Goal: Task Accomplishment & Management: Complete application form

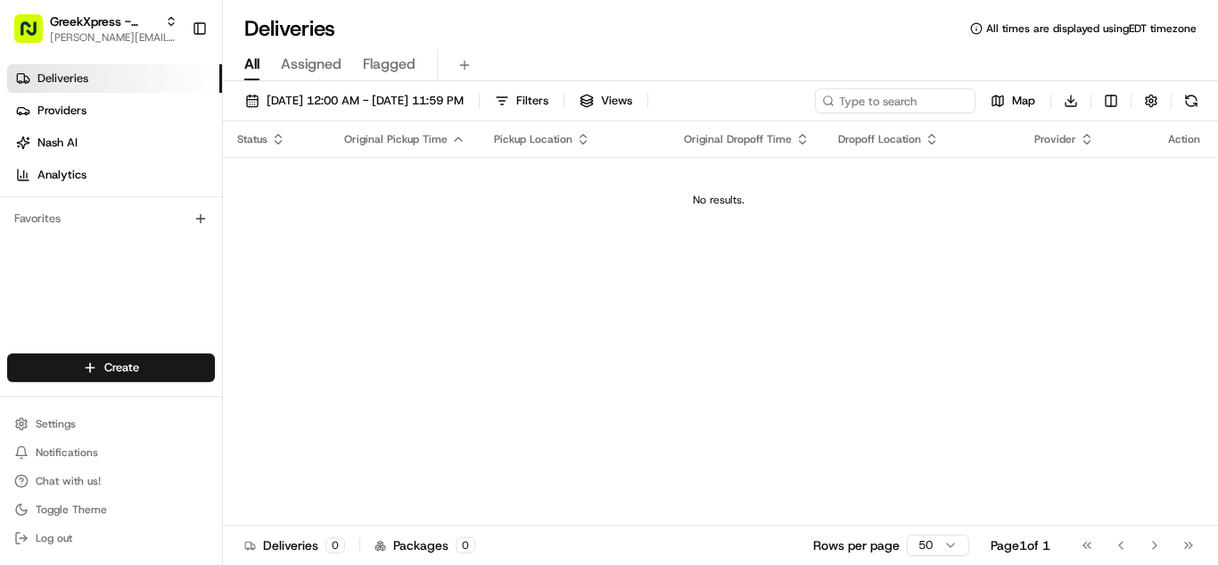
click at [145, 364] on html "GreekXpress - Plainview [EMAIL_ADDRESS][DOMAIN_NAME] Toggle Sidebar Deliveries …" at bounding box center [609, 282] width 1218 height 565
click at [290, 404] on link "Delivery" at bounding box center [322, 400] width 199 height 32
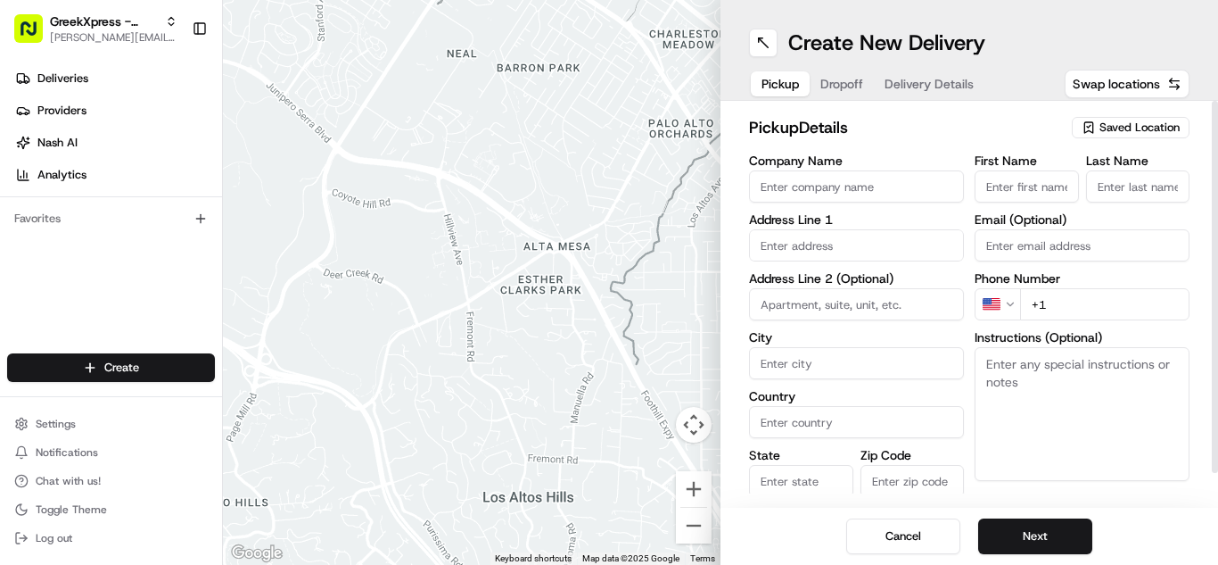
click at [1135, 132] on span "Saved Location" at bounding box center [1140, 128] width 80 height 16
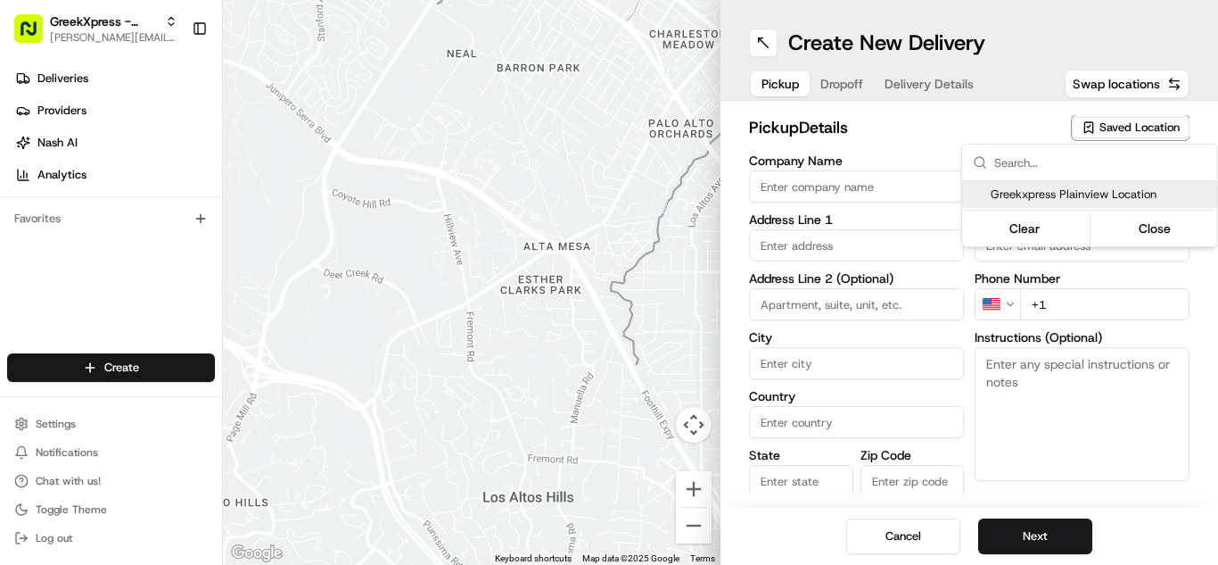
click at [1089, 190] on span "Greekxpress Plainview Location" at bounding box center [1100, 194] width 219 height 16
type input "Greekxpress Plainview Location"
type input "[STREET_ADDRESS]"
type input "Plainview"
type input "US"
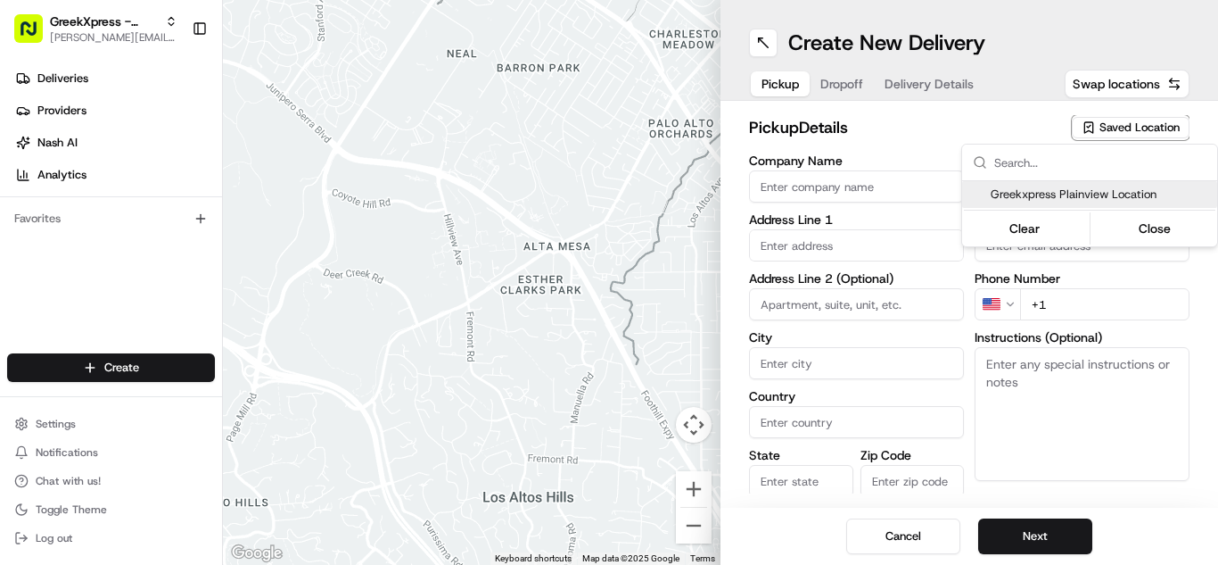
type input "NY"
type input "11803"
type input "Greek"
type input "Xpress"
type input "[PHONE_NUMBER]"
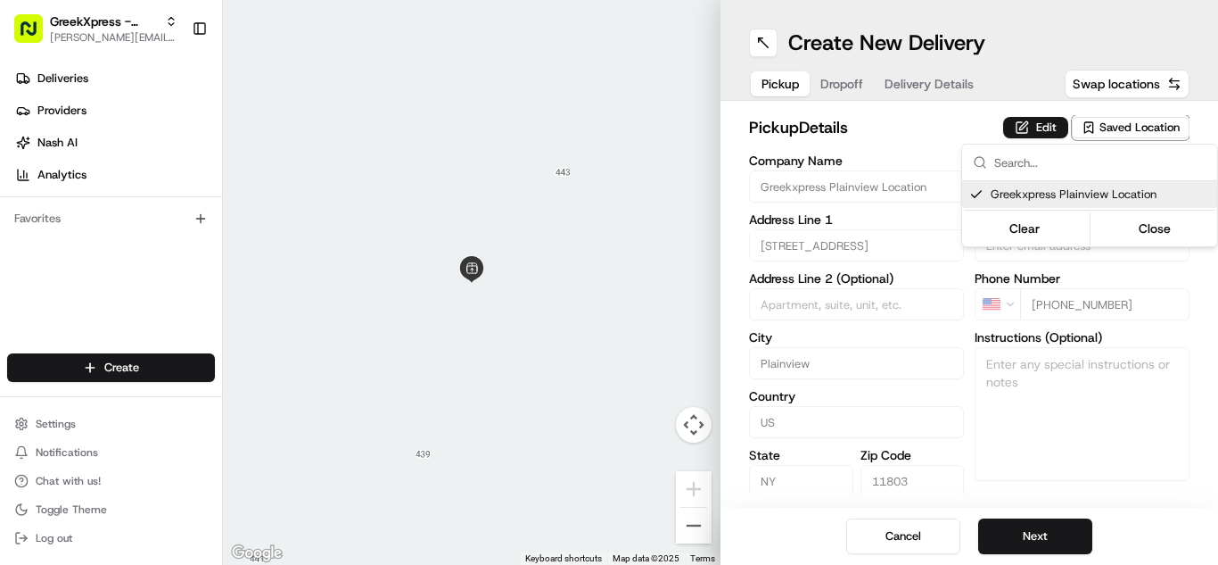
click at [1092, 199] on span "Greekxpress Plainview Location" at bounding box center [1100, 194] width 219 height 16
type input "+1"
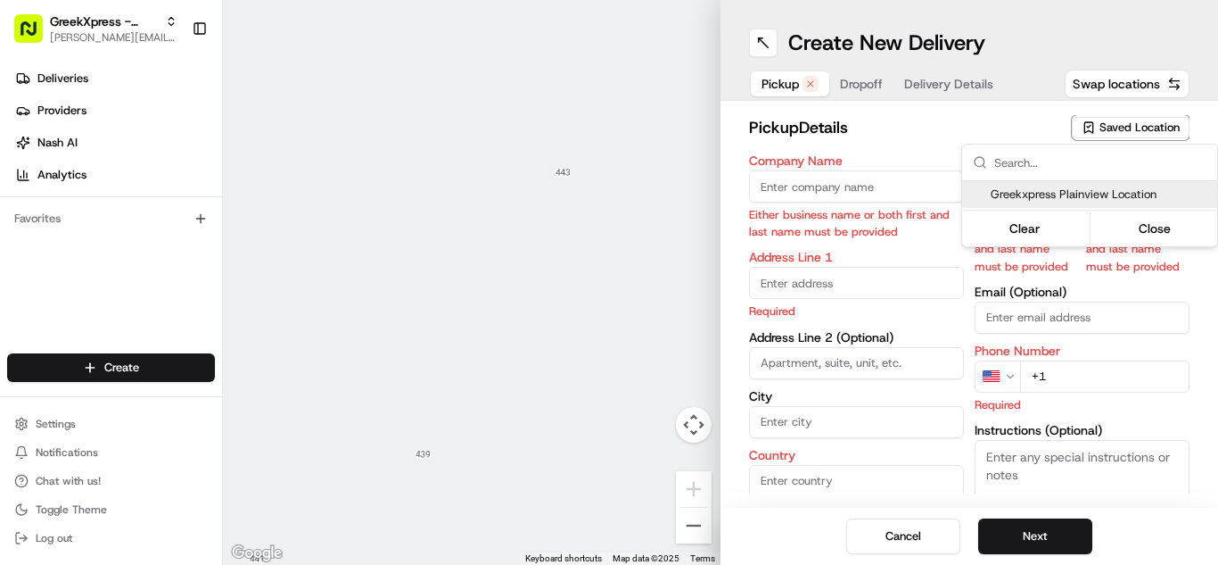
click at [1067, 185] on div "Greekxpress Plainview Location" at bounding box center [1089, 194] width 255 height 27
type input "Greekxpress Plainview Location"
type input "[STREET_ADDRESS]"
type input "Plainview"
type input "US"
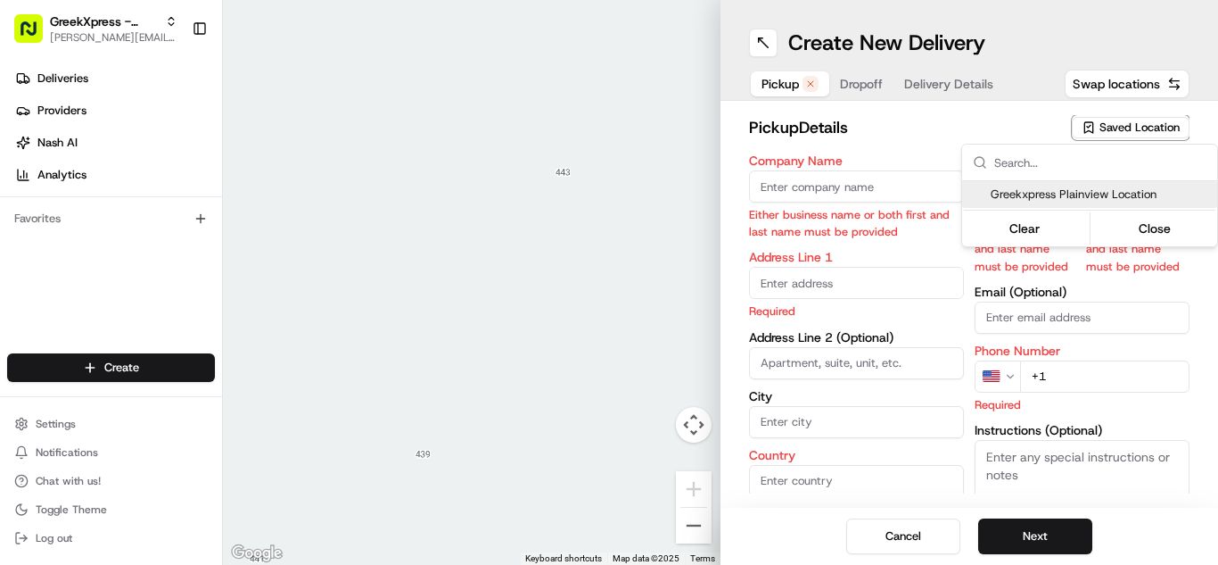
type input "NY"
type input "11803"
type input "Greek"
type input "Xpress"
type input "[PHONE_NUMBER]"
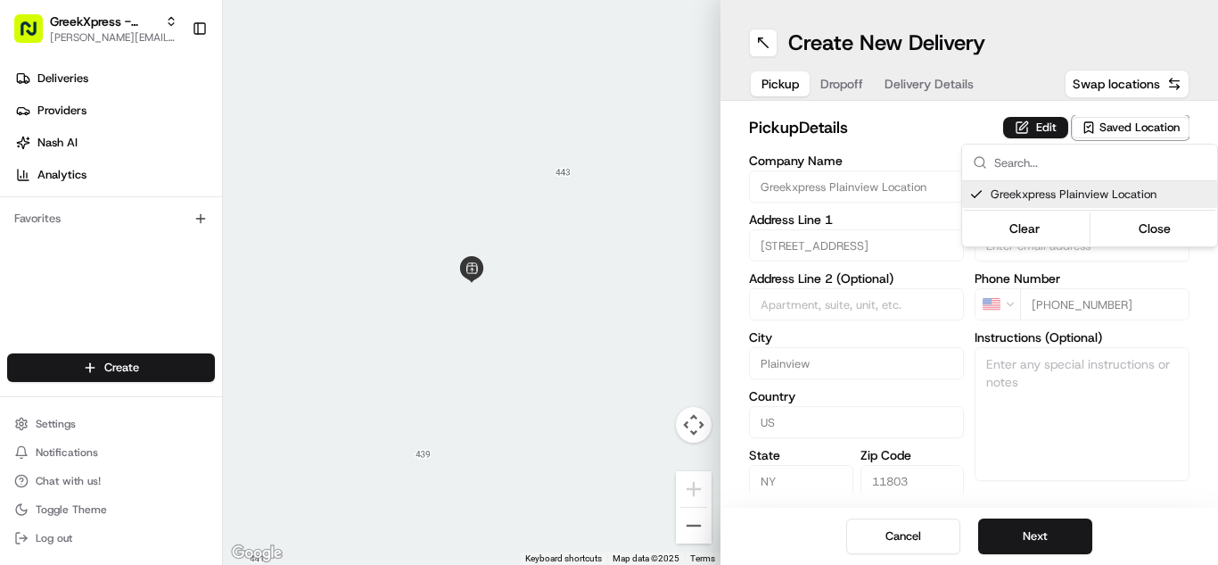
click at [1051, 412] on html "GreekXpress - Plainview [EMAIL_ADDRESS][DOMAIN_NAME] Toggle Sidebar Deliveries …" at bounding box center [609, 282] width 1218 height 565
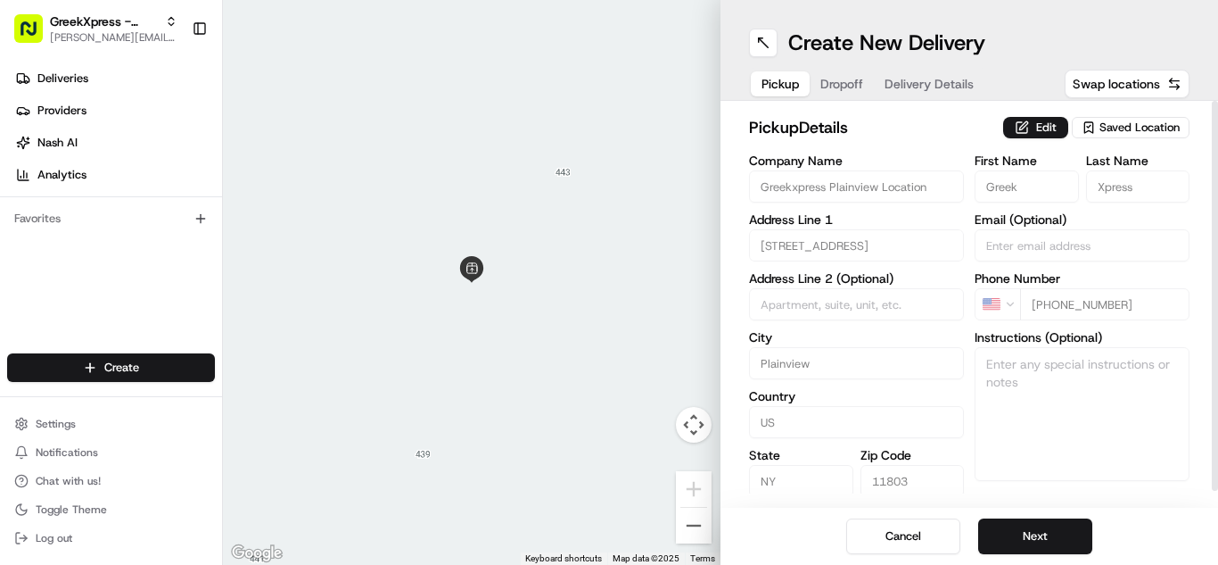
click at [1133, 132] on span "Saved Location" at bounding box center [1140, 128] width 80 height 16
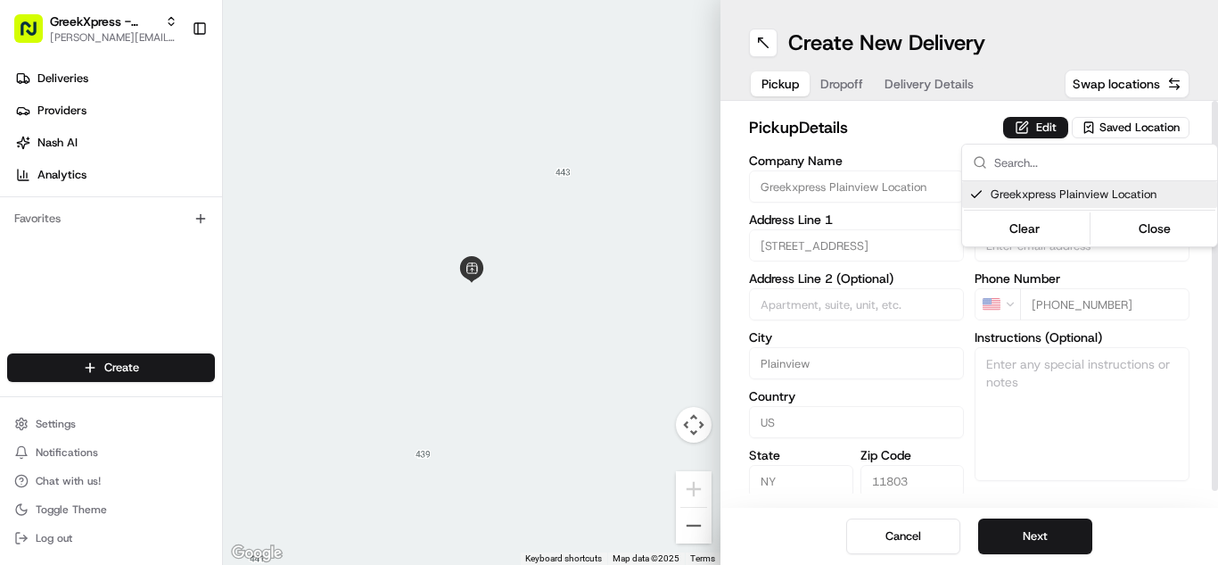
click at [1065, 379] on html "GreekXpress - Plainview [EMAIL_ADDRESS][DOMAIN_NAME] Toggle Sidebar Deliveries …" at bounding box center [609, 282] width 1218 height 565
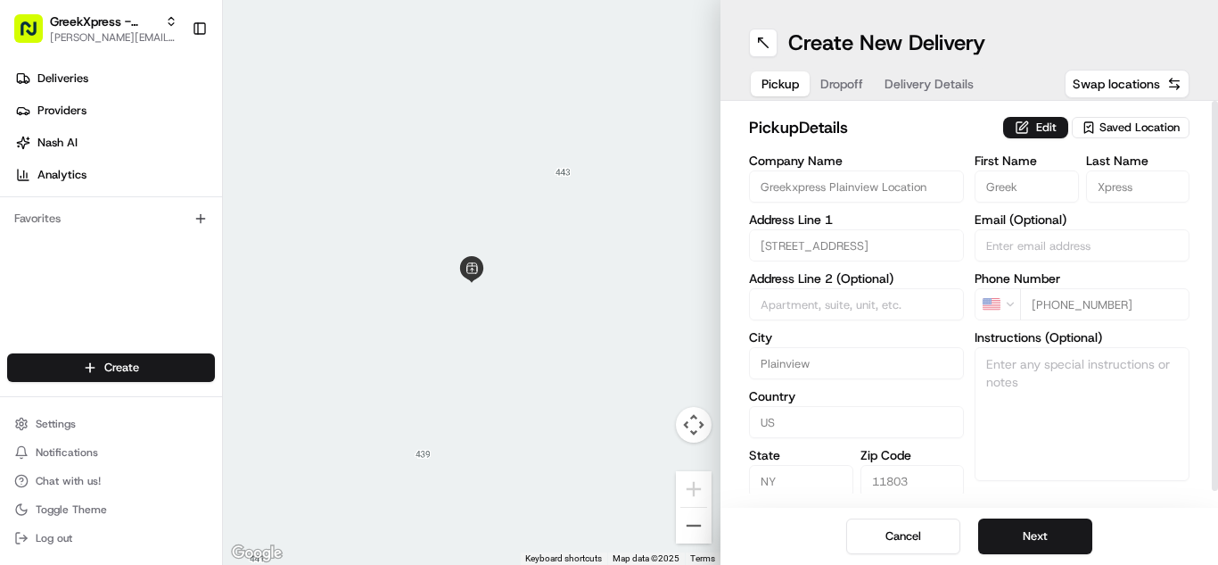
click at [1111, 117] on div "Saved Location" at bounding box center [1131, 127] width 118 height 21
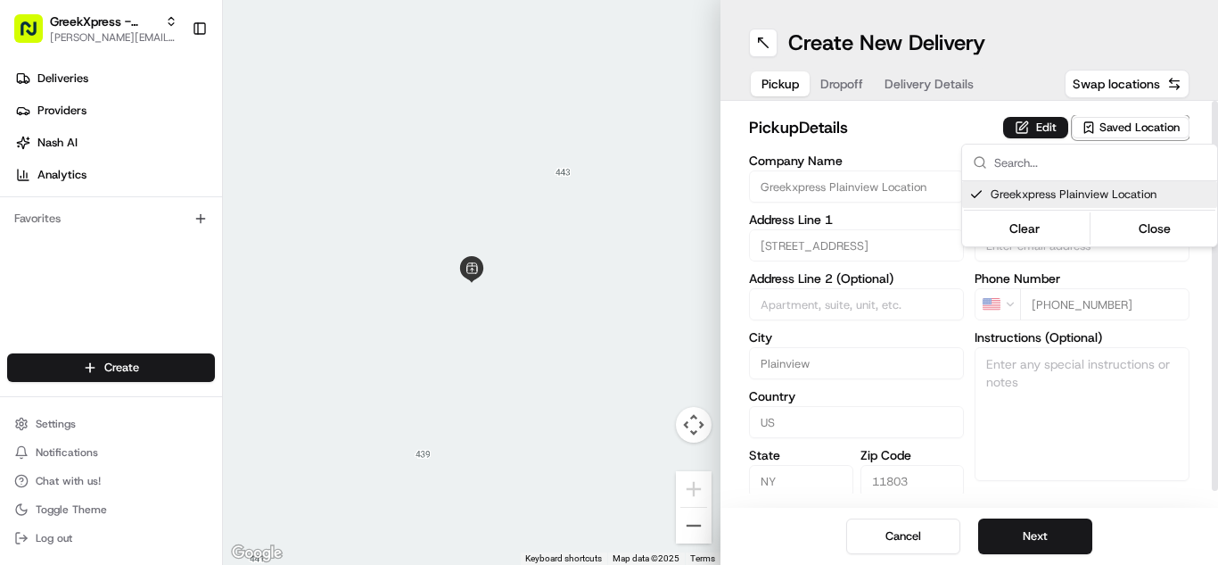
click at [1098, 189] on span "Greekxpress Plainview Location" at bounding box center [1100, 194] width 219 height 16
type input "+1"
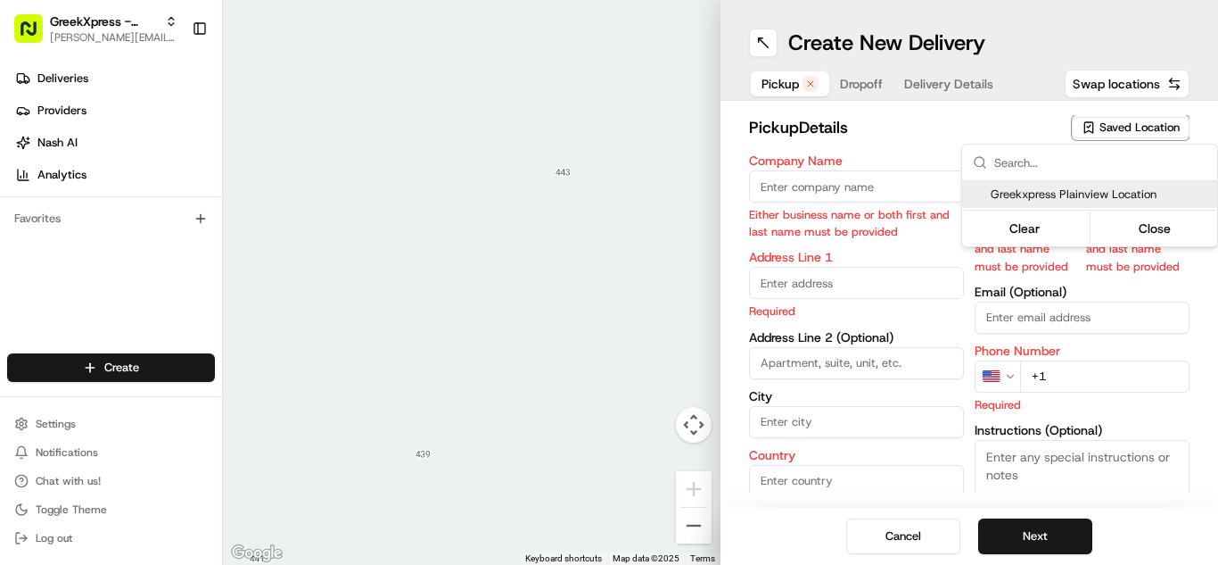
click at [1098, 202] on span "Greekxpress Plainview Location" at bounding box center [1100, 194] width 219 height 16
type input "Greekxpress Plainview Location"
type input "[STREET_ADDRESS]"
type input "Plainview"
type input "US"
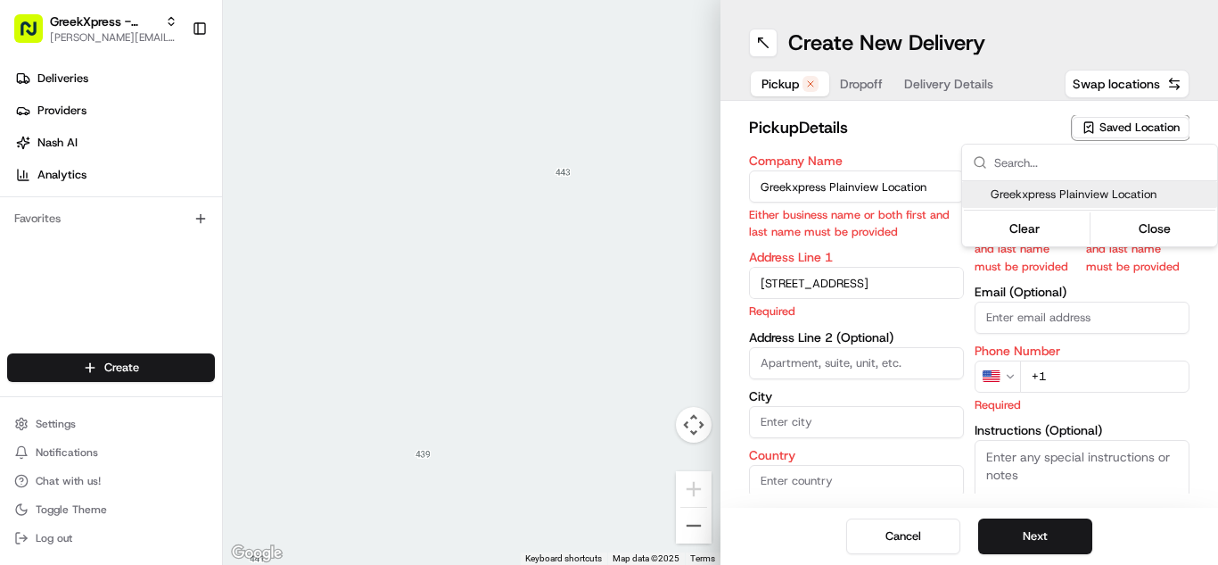
type input "NY"
type input "11803"
type input "Greek"
type input "Xpress"
type input "[PHONE_NUMBER]"
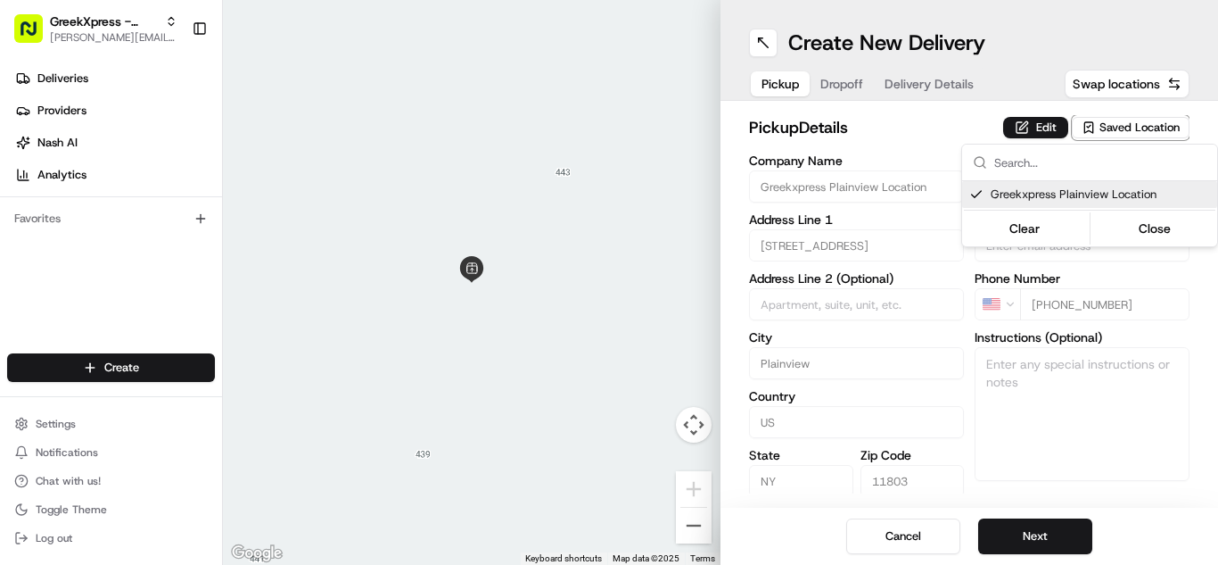
click at [1094, 203] on div "Greekxpress Plainview Location" at bounding box center [1089, 194] width 255 height 27
type input "+1"
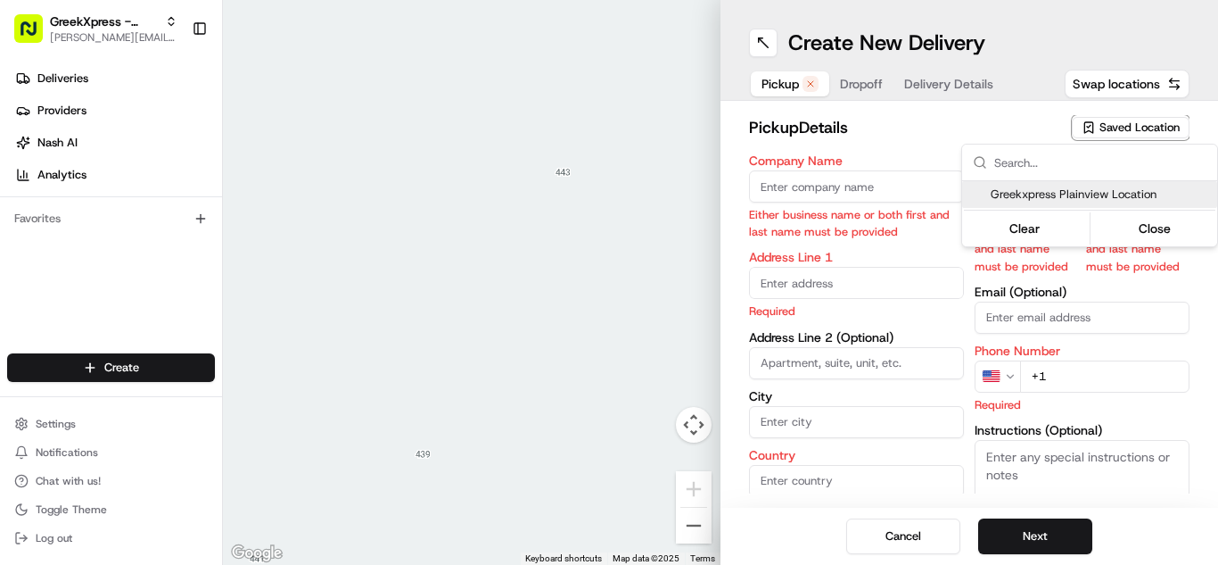
click at [1136, 191] on span "Greekxpress Plainview Location" at bounding box center [1100, 194] width 219 height 16
type input "Greekxpress Plainview Location"
type input "[STREET_ADDRESS]"
type input "Plainview"
type input "US"
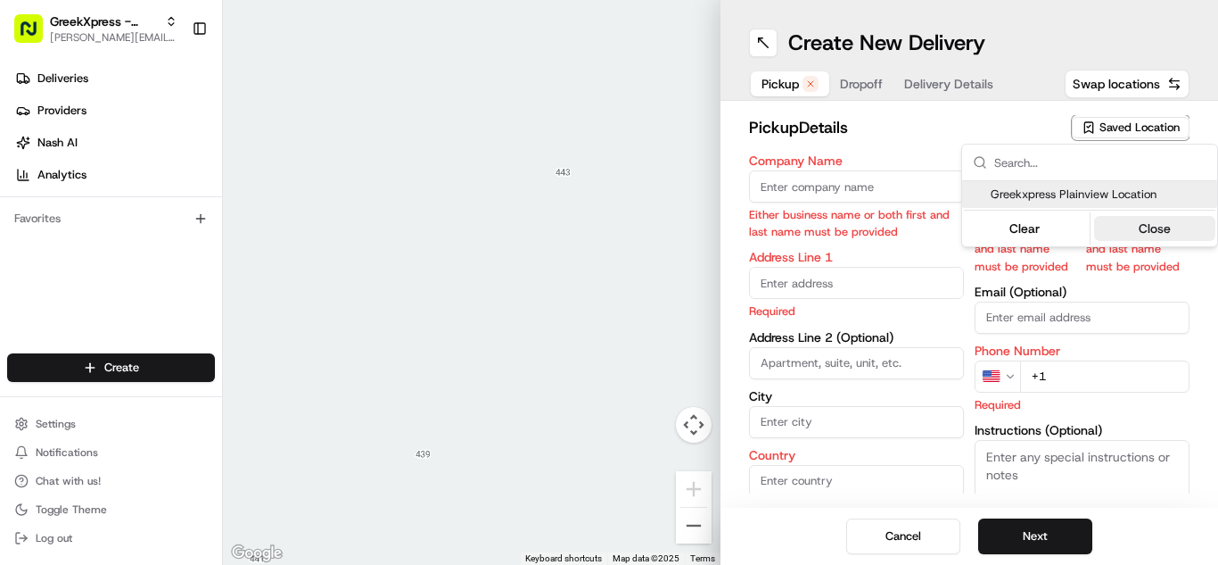
type input "NY"
type input "11803"
type input "Greek"
type input "Xpress"
type input "[PHONE_NUMBER]"
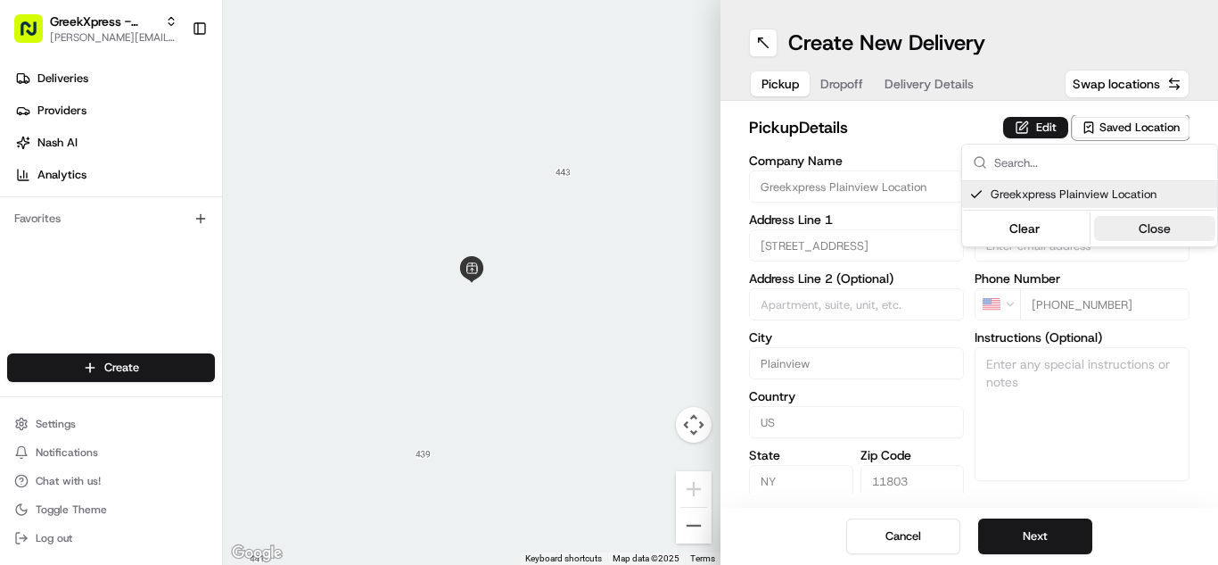
click at [1161, 232] on button "Close" at bounding box center [1155, 228] width 122 height 25
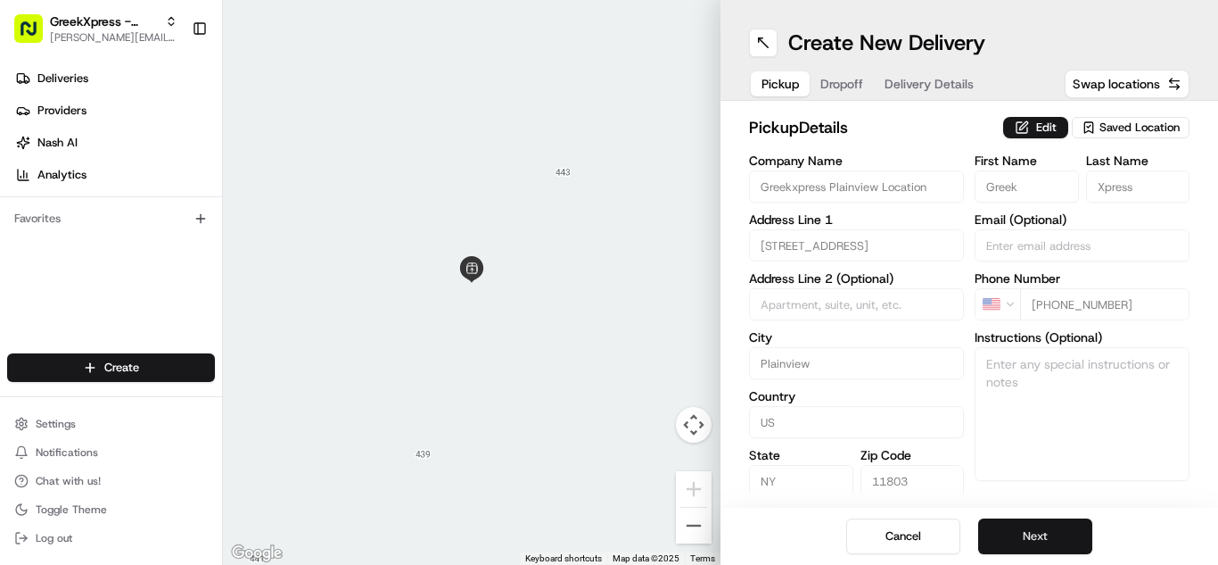
click at [1045, 532] on button "Next" at bounding box center [1035, 536] width 114 height 36
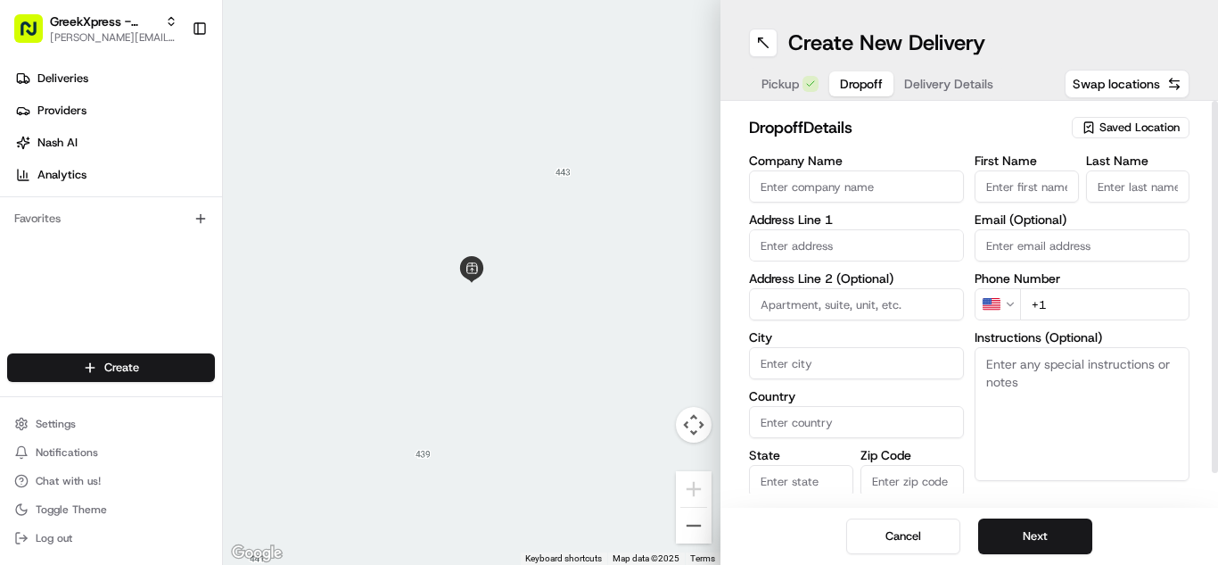
paste textarea "PLEASE HAND FOOD DIRECTLY TO CUSTOMER, DO NOT LEAVE IT OUTSIDE, THANK YOU!!"
type textarea "PLEASE HAND FOOD DIRECTLY TO CUSTOMER, DO NOT LEAVE IT OUTSIDE, THANK YOU!!"
click at [911, 231] on input "text" at bounding box center [856, 245] width 215 height 32
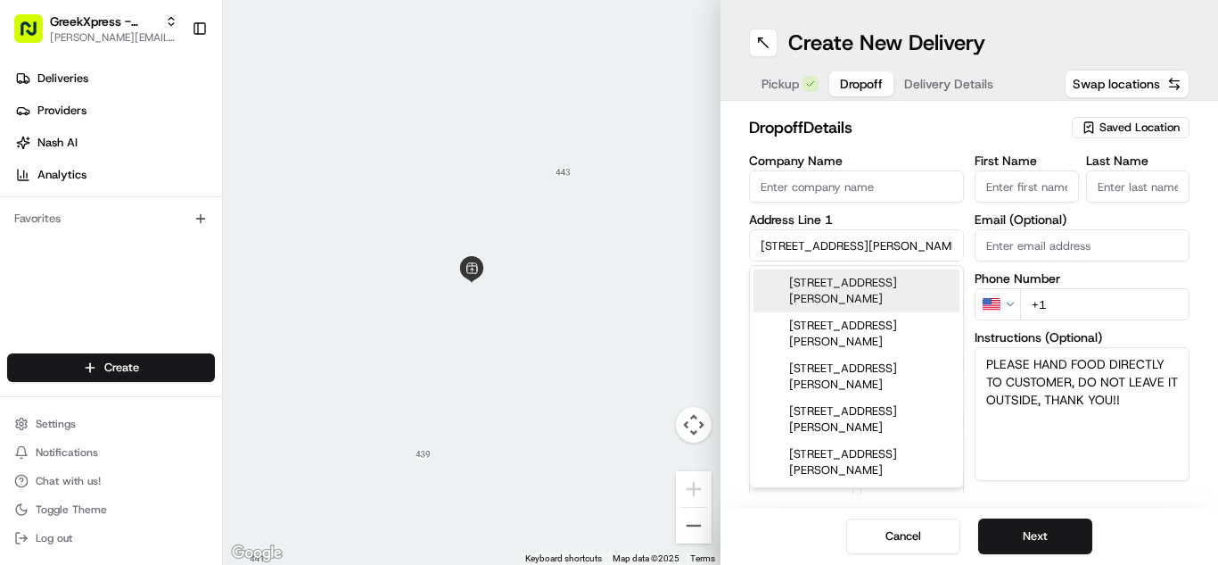
click at [911, 275] on div "[STREET_ADDRESS][PERSON_NAME]" at bounding box center [857, 290] width 206 height 43
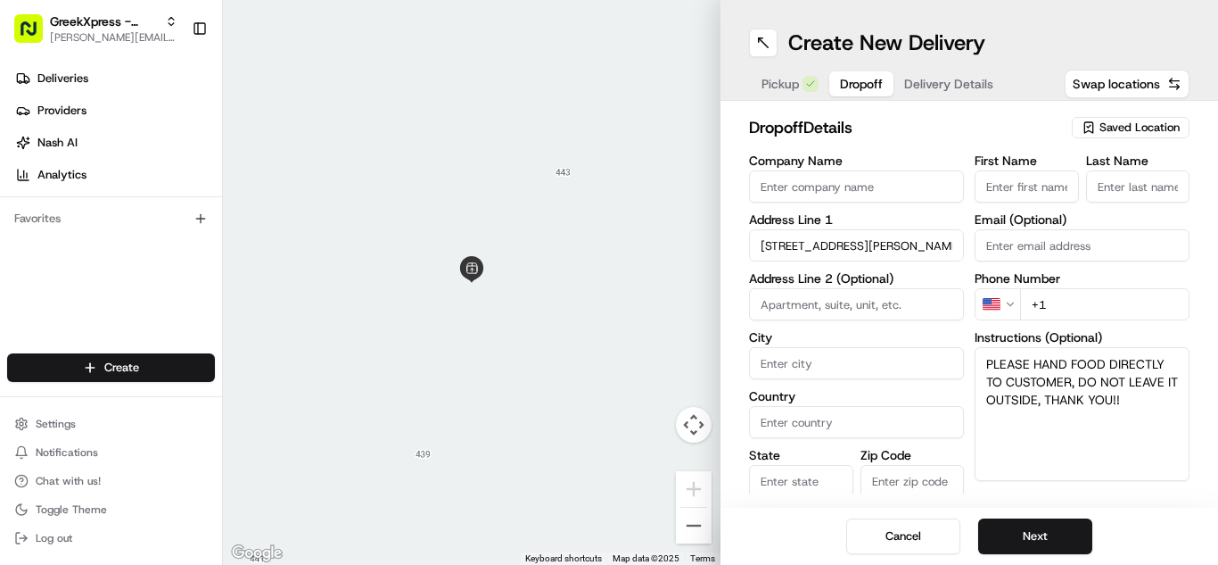
type input "[STREET_ADDRESS][PERSON_NAME]"
type input "Syosset"
type input "[GEOGRAPHIC_DATA]"
type input "NY"
type input "11791"
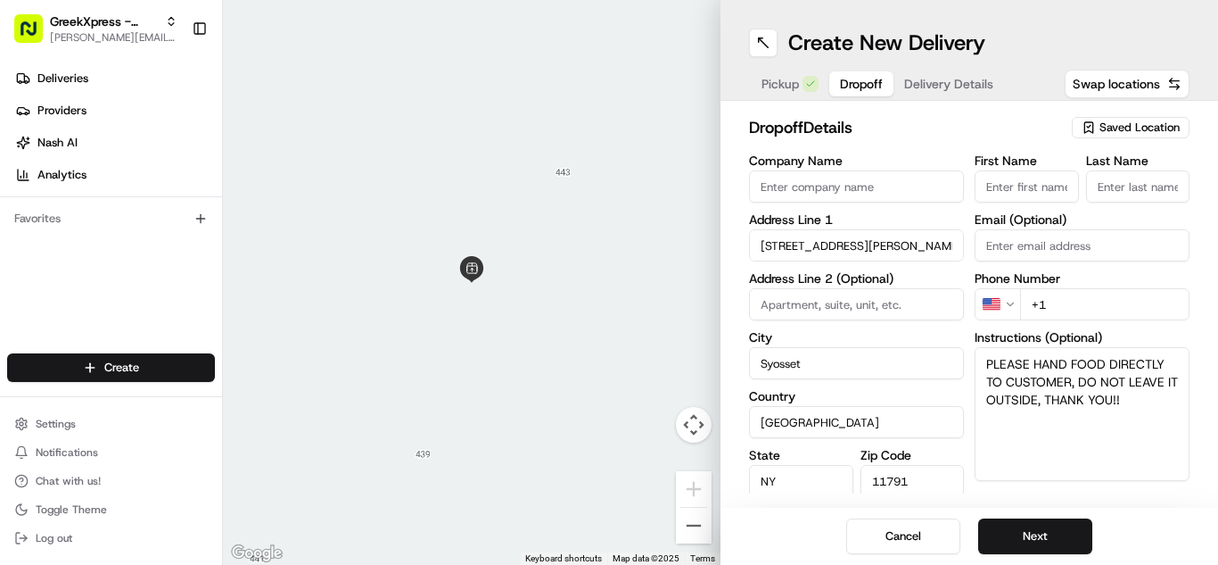
type input "[STREET_ADDRESS][PERSON_NAME]"
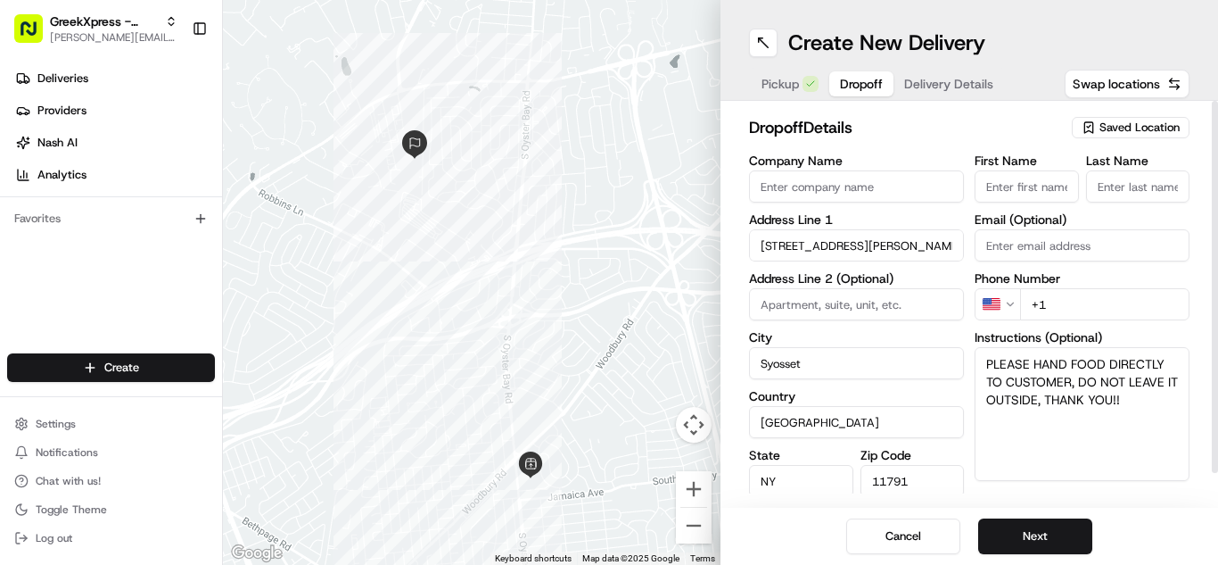
click at [983, 366] on textarea "PLEASE HAND FOOD DIRECTLY TO CUSTOMER, DO NOT LEAVE IT OUTSIDE, THANK YOU!!" at bounding box center [1082, 414] width 215 height 134
type textarea "Suite B PLEASE HAND FOOD DIRECTLY TO CUSTOMER, DO NOT LEAVE IT OUTSIDE, THANK Y…"
click at [1051, 178] on input "First Name" at bounding box center [1027, 186] width 104 height 32
type input "[PERSON_NAME]"
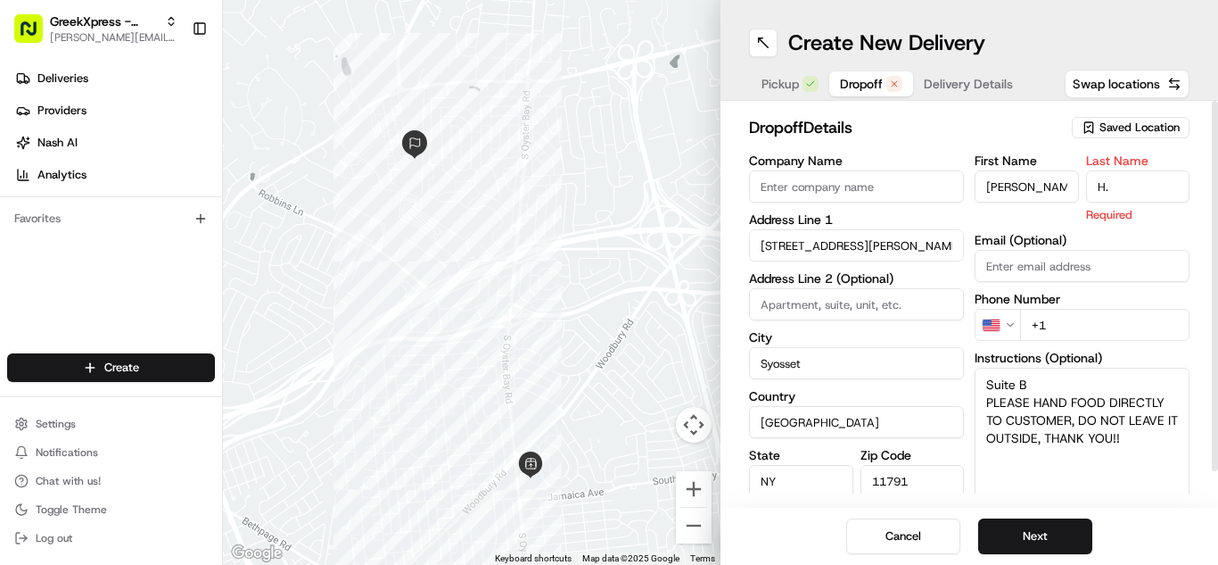
type input "H."
click at [1046, 121] on h2 "dropoff Details" at bounding box center [905, 127] width 312 height 25
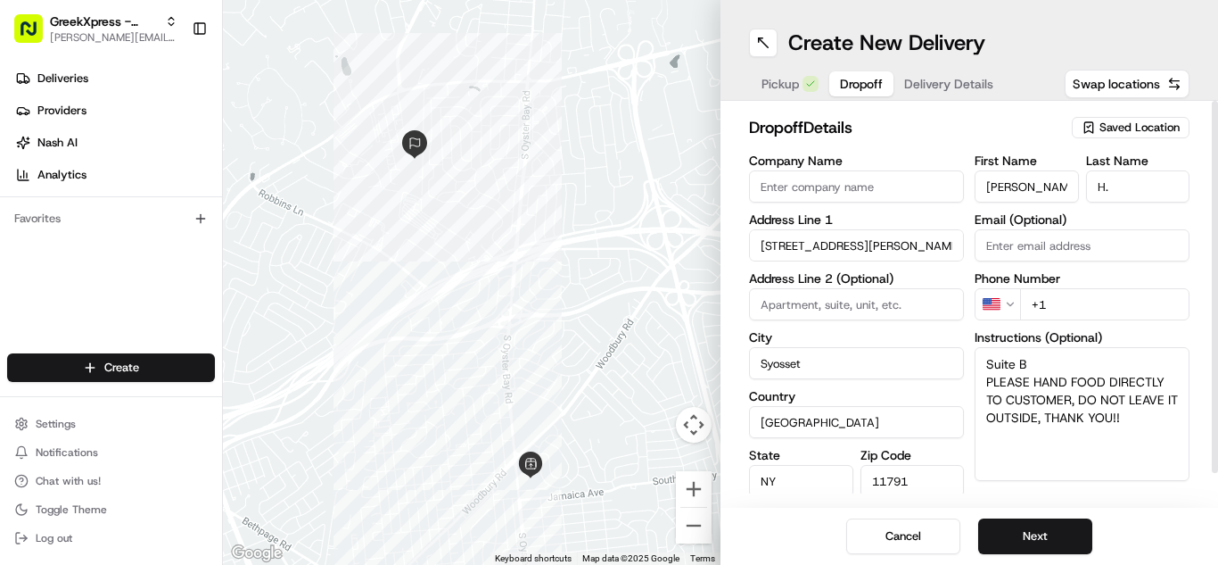
click at [1124, 302] on input "+1" at bounding box center [1104, 304] width 169 height 32
type input "[PHONE_NUMBER]"
click at [1092, 503] on div "dropoff Details Saved Location Company Name Address Line 1 90 [PERSON_NAME] Dri…" at bounding box center [970, 304] width 498 height 407
click at [1038, 363] on textarea "Suite B PLEASE HAND FOOD DIRECTLY TO CUSTOMER, DO NOT LEAVE IT OUTSIDE, THANK Y…" at bounding box center [1082, 414] width 215 height 134
click at [1181, 533] on div "Cancel Next" at bounding box center [970, 535] width 498 height 57
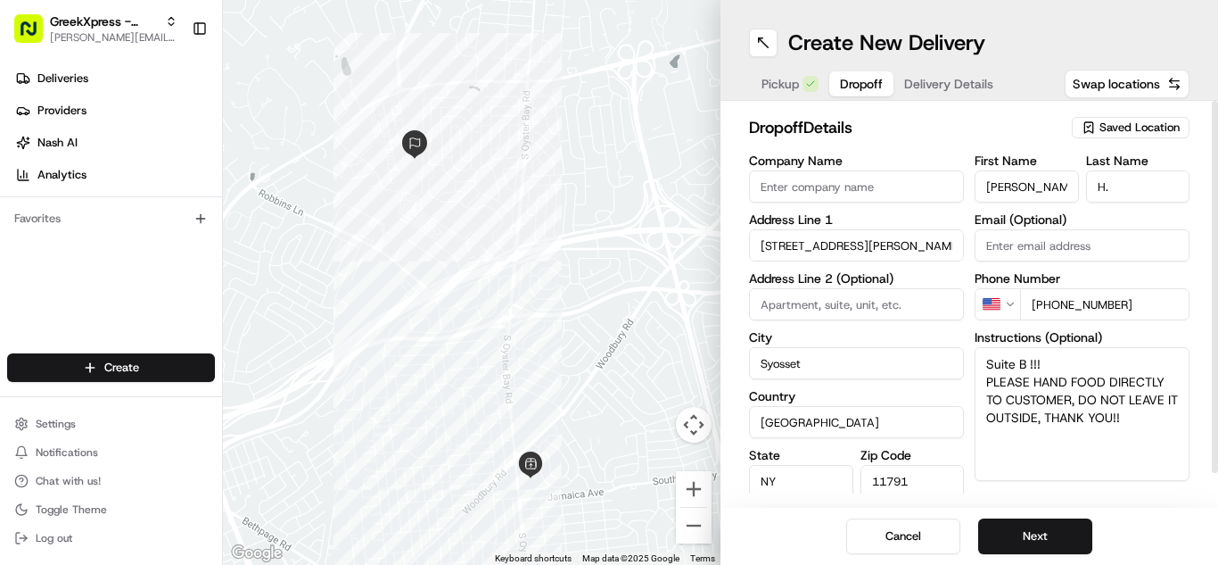
click at [1060, 366] on textarea "Suite B !!! PLEASE HAND FOOD DIRECTLY TO CUSTOMER, DO NOT LEAVE IT OUTSIDE, THA…" at bounding box center [1082, 414] width 215 height 134
type textarea "Suite B PLEASE HAND FOOD DIRECTLY TO CUSTOMER, DO NOT LEAVE IT OUTSIDE, THANK Y…"
click at [1141, 526] on div "Cancel Next" at bounding box center [970, 535] width 498 height 57
click at [1048, 530] on button "Next" at bounding box center [1035, 536] width 114 height 36
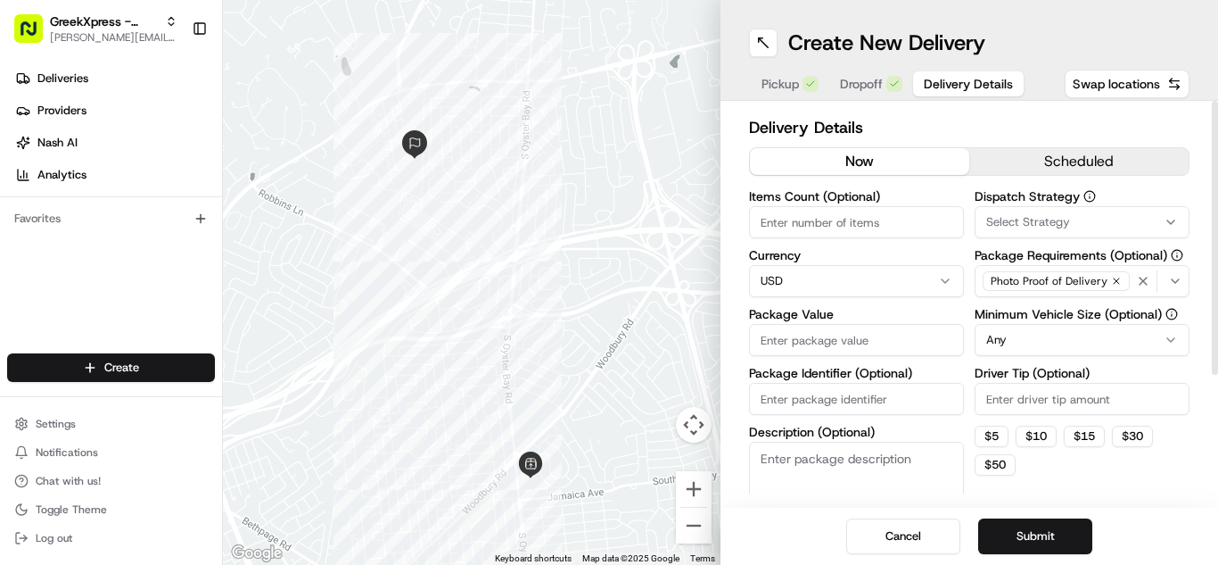
click at [894, 322] on div "Package Value" at bounding box center [856, 332] width 215 height 48
click at [924, 347] on input "Package Value" at bounding box center [856, 340] width 215 height 32
type input "56.70"
click at [993, 349] on html "GreekXpress - Plainview [EMAIL_ADDRESS][DOMAIN_NAME] Toggle Sidebar Deliveries …" at bounding box center [609, 282] width 1218 height 565
click at [1064, 403] on input "Driver Tip (Optional)" at bounding box center [1082, 399] width 215 height 32
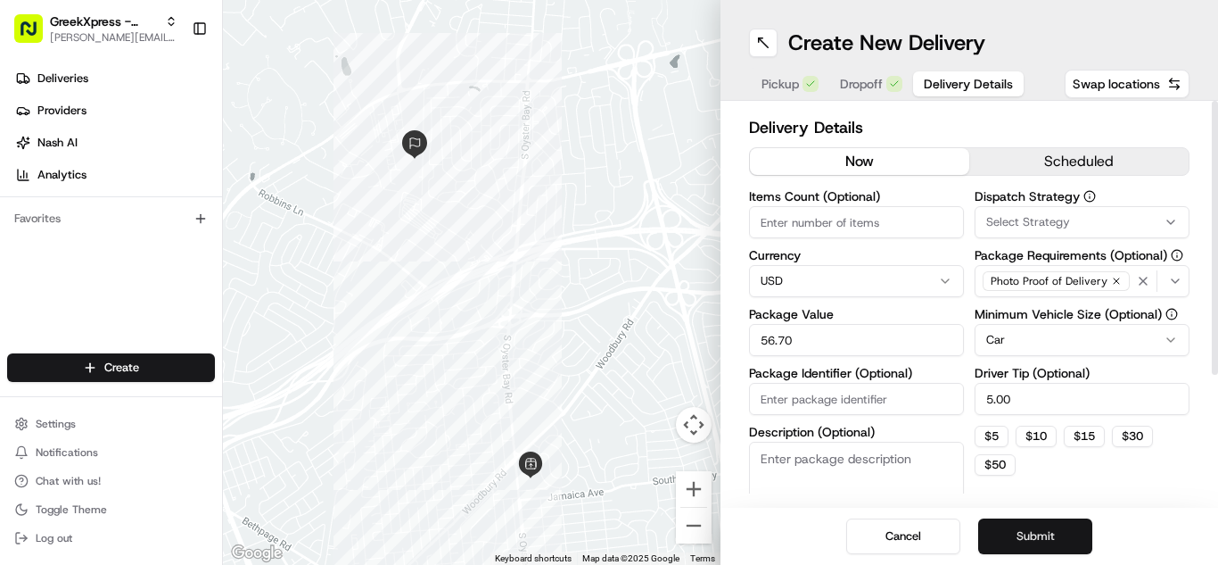
type input "5.00"
click at [1036, 543] on button "Submit" at bounding box center [1035, 536] width 114 height 36
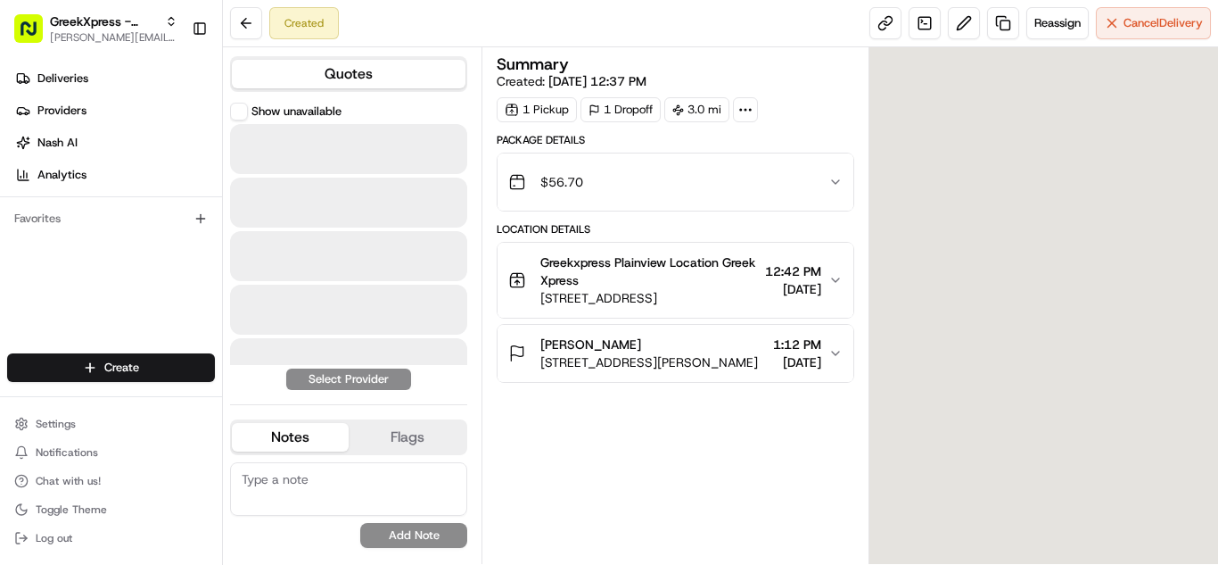
click at [366, 153] on div at bounding box center [348, 149] width 237 height 50
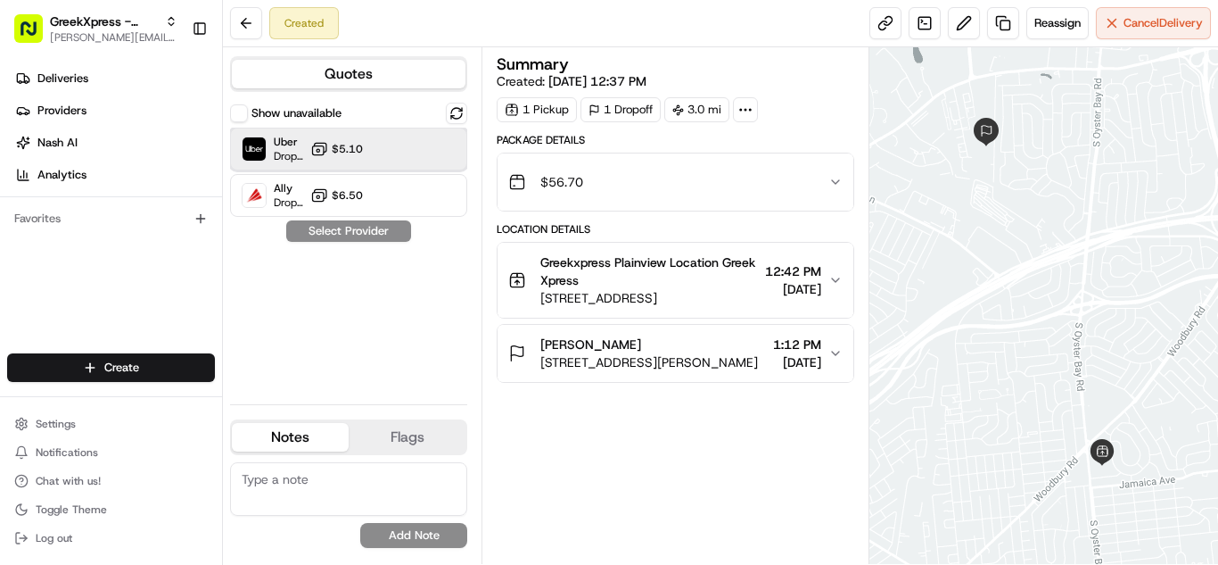
click at [366, 153] on div "Uber Dropoff ETA 25 minutes $5.10" at bounding box center [348, 149] width 237 height 43
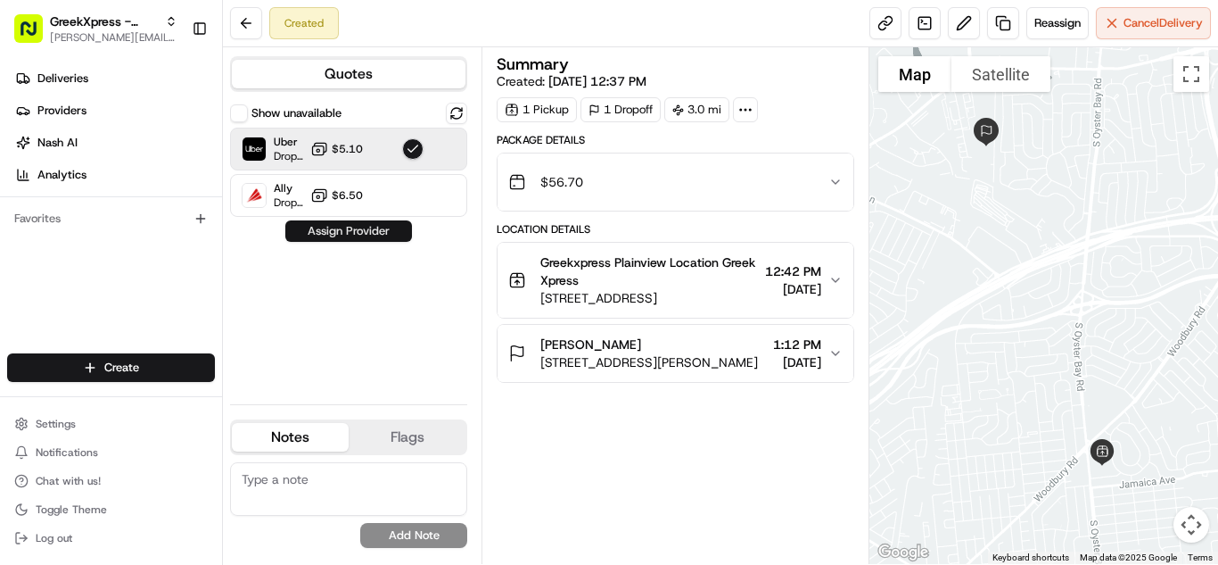
click at [358, 224] on button "Assign Provider" at bounding box center [348, 230] width 127 height 21
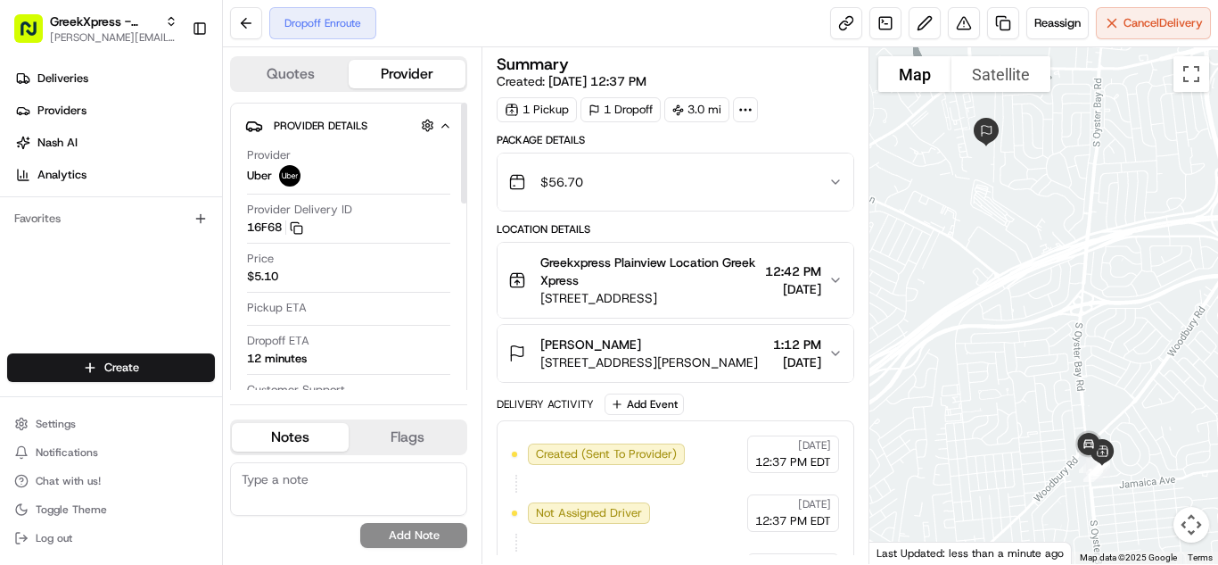
click at [152, 409] on div "Settings Notifications Chat with us! Toggle Theme Log out" at bounding box center [111, 480] width 222 height 153
click at [169, 375] on html "GreekXpress - Plainview [EMAIL_ADDRESS][DOMAIN_NAME] Toggle Sidebar Deliveries …" at bounding box center [609, 282] width 1218 height 565
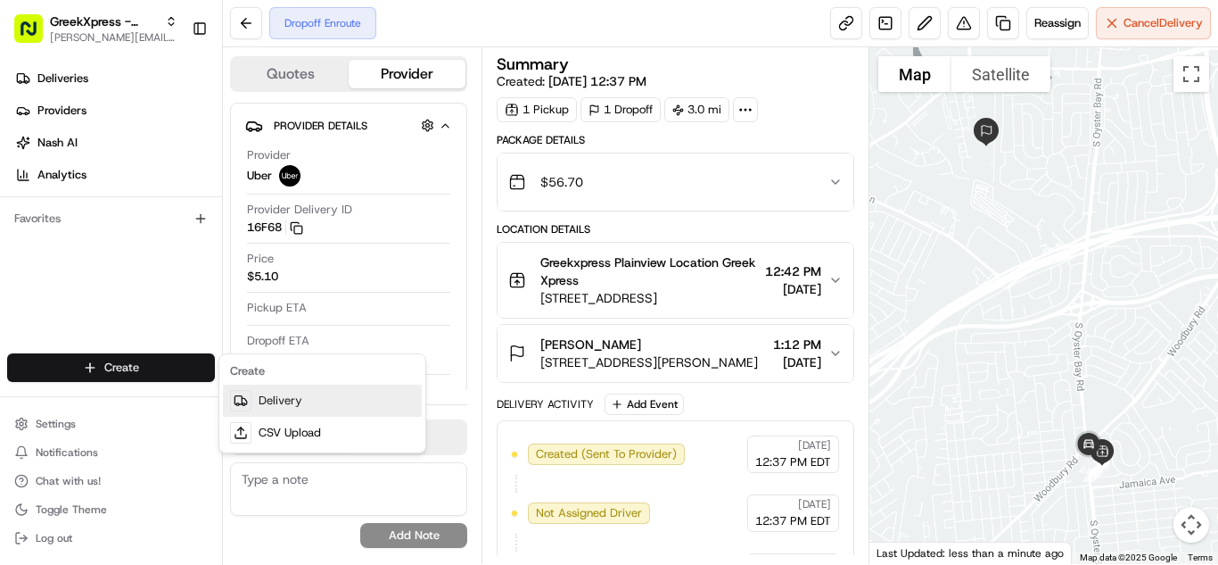
click at [377, 400] on link "Delivery" at bounding box center [322, 400] width 199 height 32
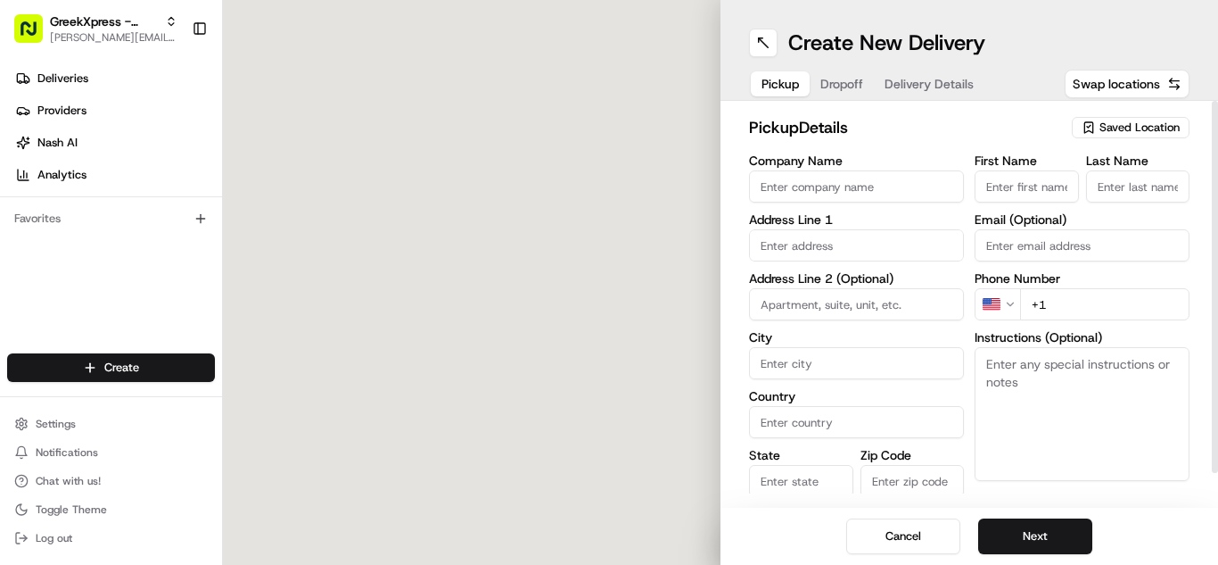
click at [1135, 128] on span "Saved Location" at bounding box center [1140, 128] width 80 height 16
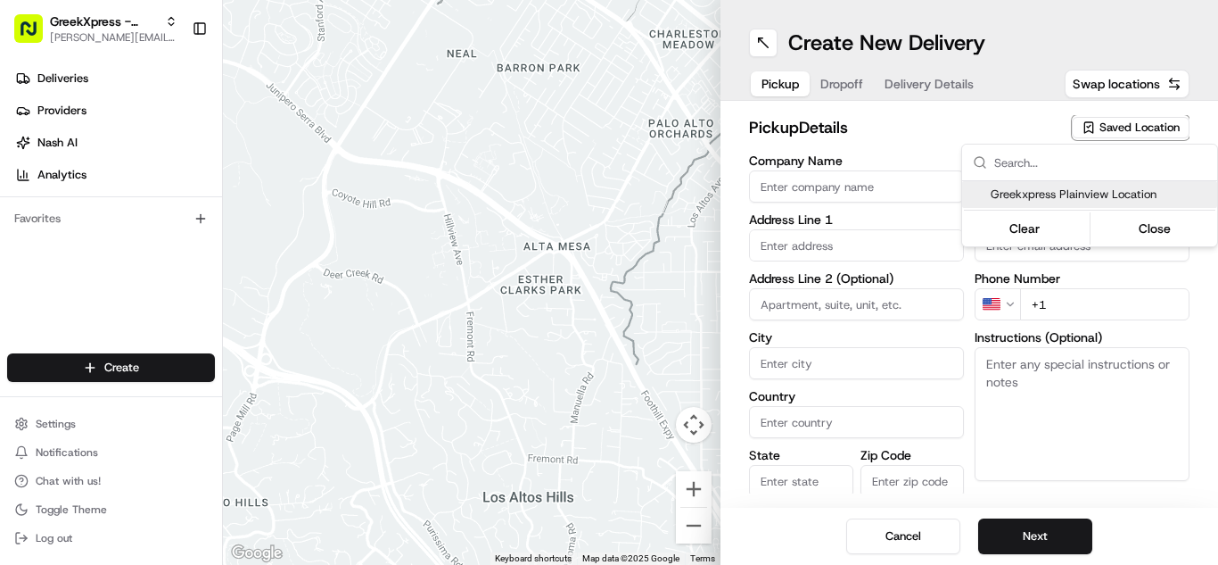
click at [1133, 190] on span "Greekxpress Plainview Location" at bounding box center [1100, 194] width 219 height 16
type input "Greekxpress Plainview Location"
type input "Plainview"
type input "US"
type input "NY"
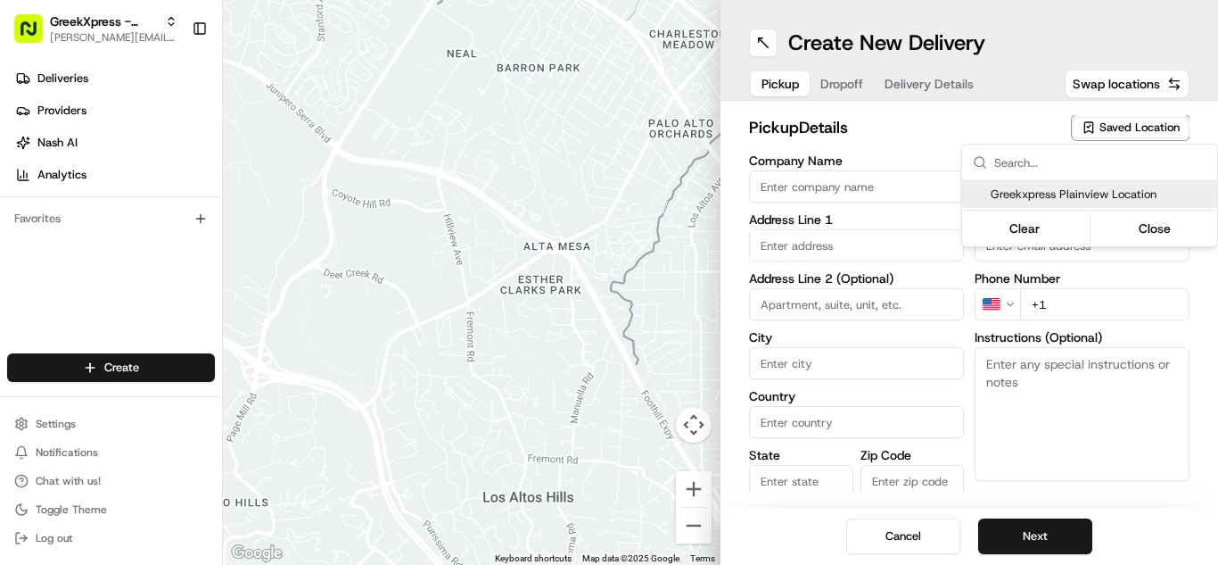
type input "11803"
type input "Greek"
type input "Xpress"
type input "[PHONE_NUMBER]"
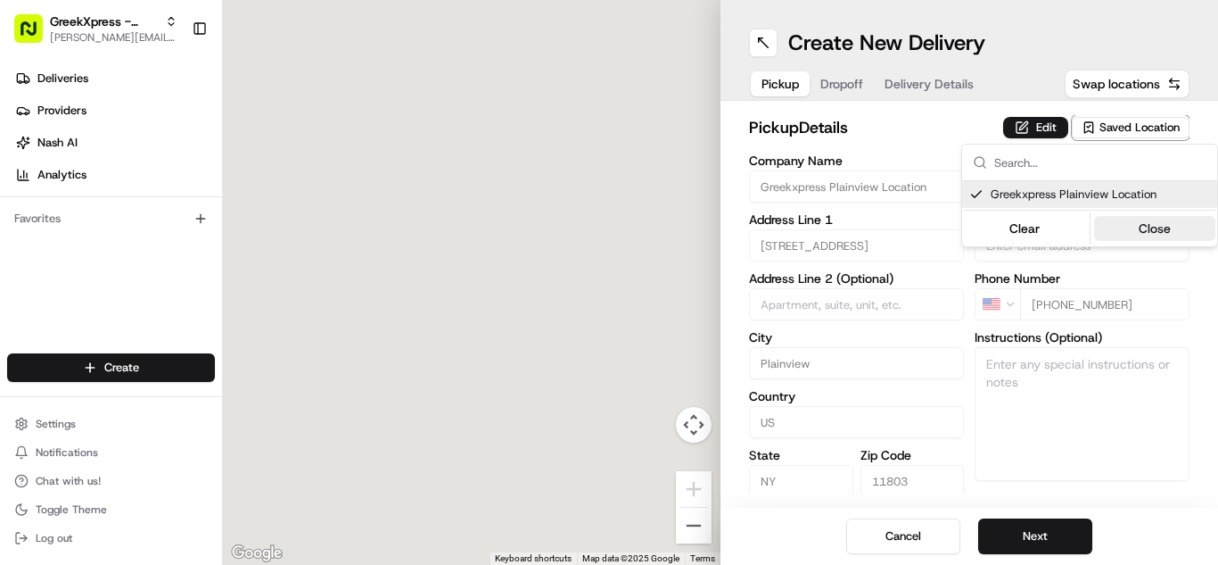
type input "[STREET_ADDRESS]"
click at [1182, 227] on button "Close" at bounding box center [1155, 228] width 122 height 25
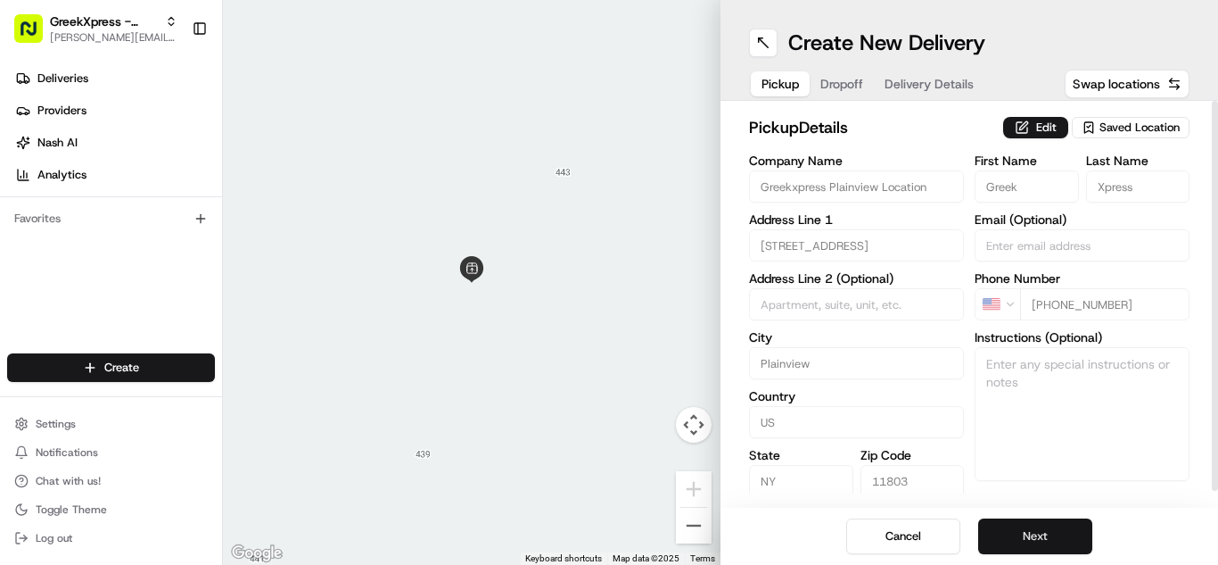
click at [1029, 538] on button "Next" at bounding box center [1035, 536] width 114 height 36
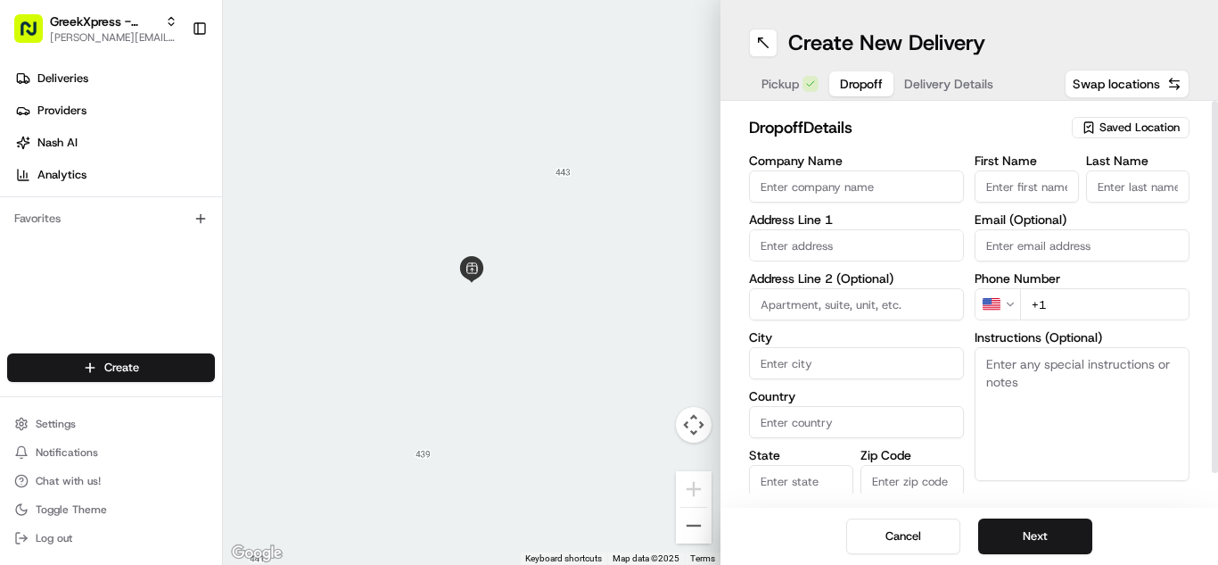
paste textarea "PLEASE HAND FOOD DIRECTLY TO CUSTOMER, DO NOT LEAVE IT OUTSIDE, THANK YOU!!"
type textarea "PLEASE HAND FOOD DIRECTLY TO CUSTOMER, DO NOT LEAVE IT OUTSIDE, THANK YOU!!"
click at [916, 224] on label "Address Line 1" at bounding box center [856, 219] width 215 height 12
click at [925, 249] on input "text" at bounding box center [856, 245] width 215 height 32
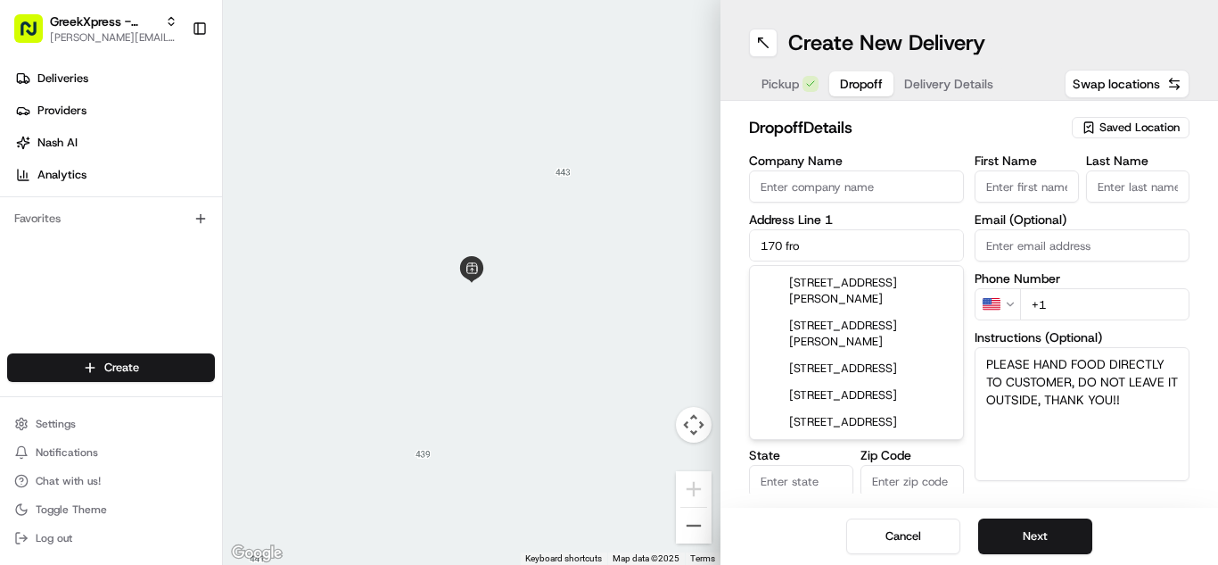
type input "[STREET_ADDRESS][PERSON_NAME]"
type input "Woodbury"
type input "[GEOGRAPHIC_DATA]"
type input "NY"
type input "11797"
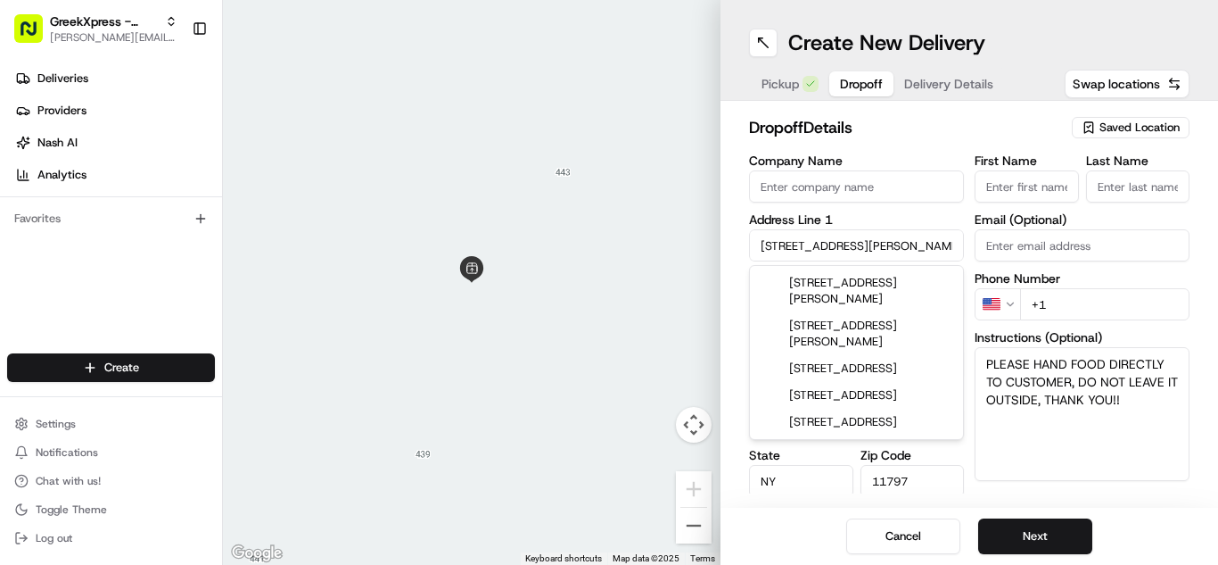
type input "[PERSON_NAME]"
type input "[PHONE_NUMBER]"
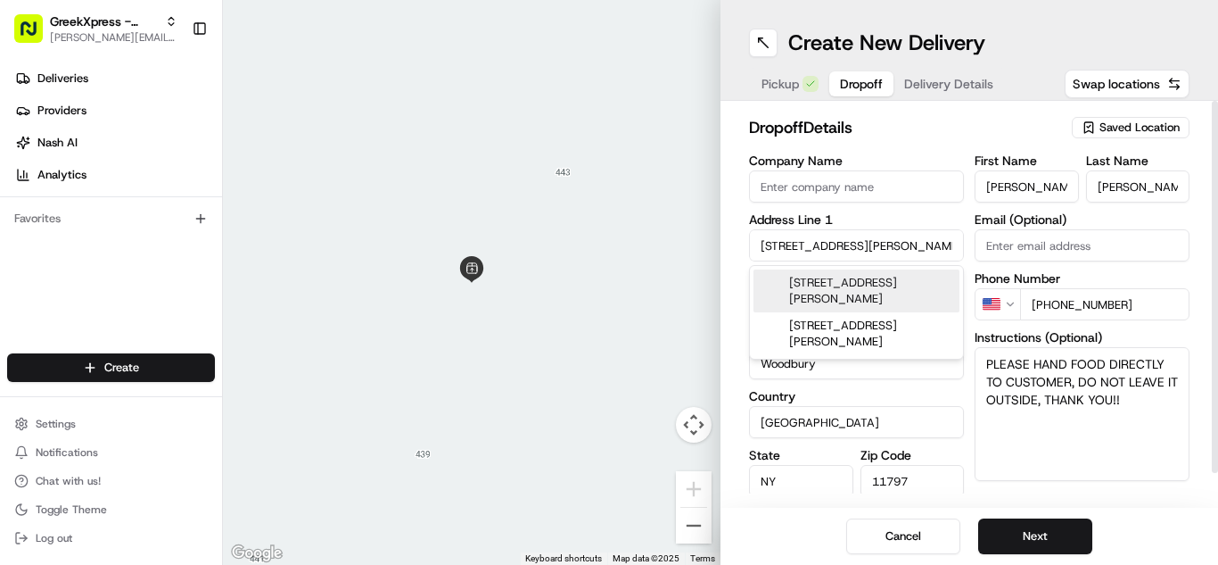
click at [1161, 499] on div "dropoff Details Saved Location Company Name Address Line 1 [STREET_ADDRESS][PER…" at bounding box center [970, 304] width 498 height 407
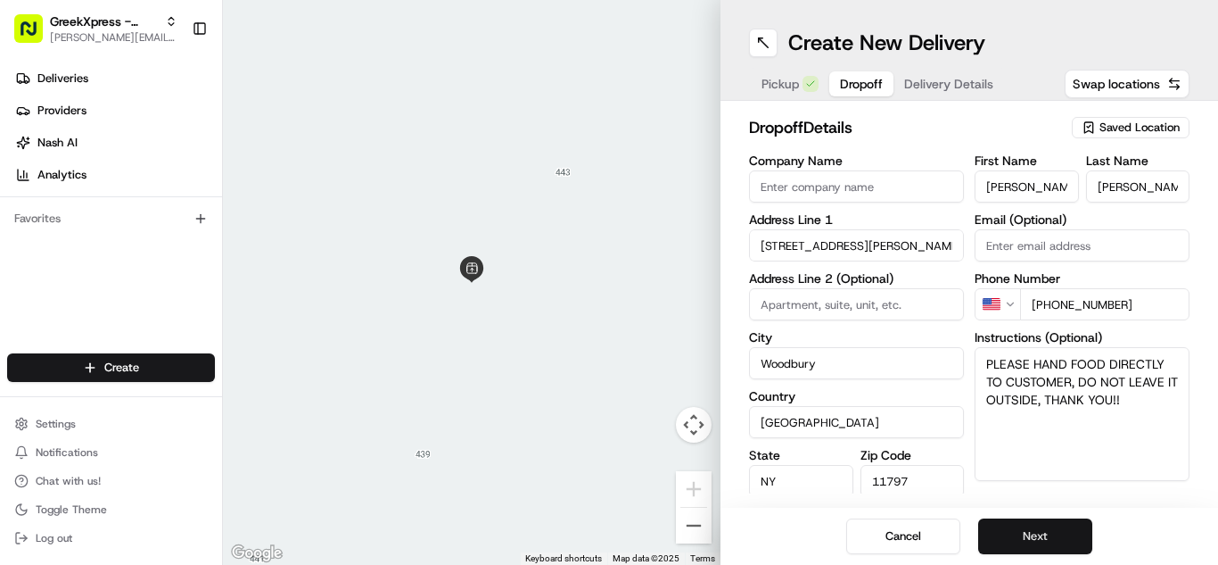
click at [1066, 531] on button "Next" at bounding box center [1035, 536] width 114 height 36
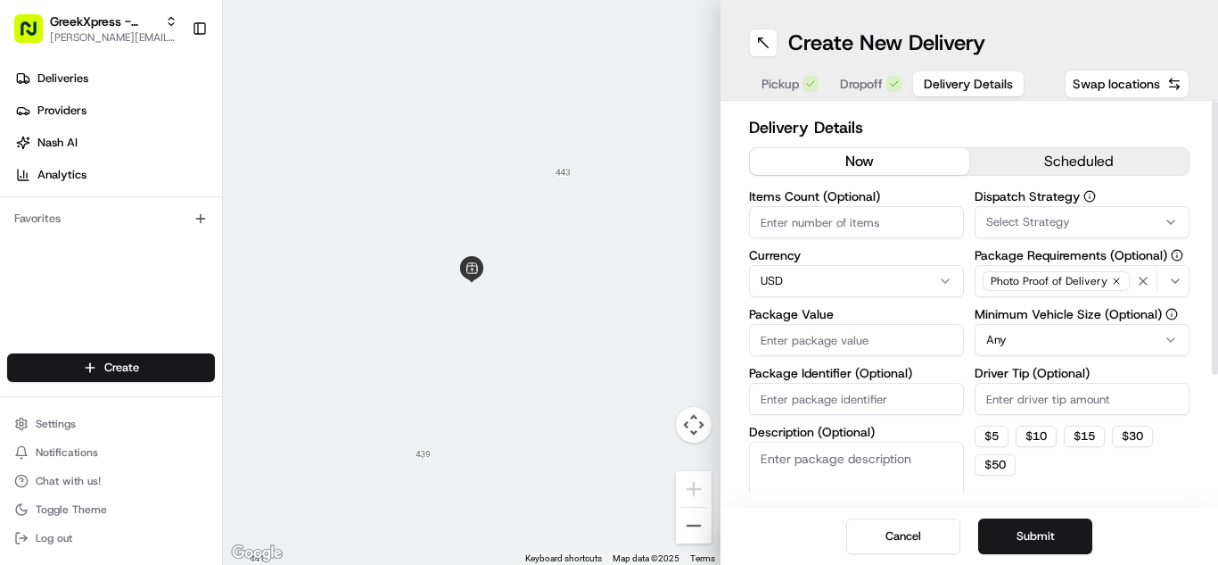
click at [902, 367] on label "Package Identifier (Optional)" at bounding box center [856, 373] width 215 height 12
click at [902, 383] on input "Package Identifier (Optional)" at bounding box center [856, 399] width 215 height 32
click at [926, 351] on input "Package Value" at bounding box center [856, 340] width 215 height 32
type input "36.10"
click at [1127, 334] on html "GreekXpress - Plainview [EMAIL_ADDRESS][DOMAIN_NAME] Toggle Sidebar Deliveries …" at bounding box center [609, 282] width 1218 height 565
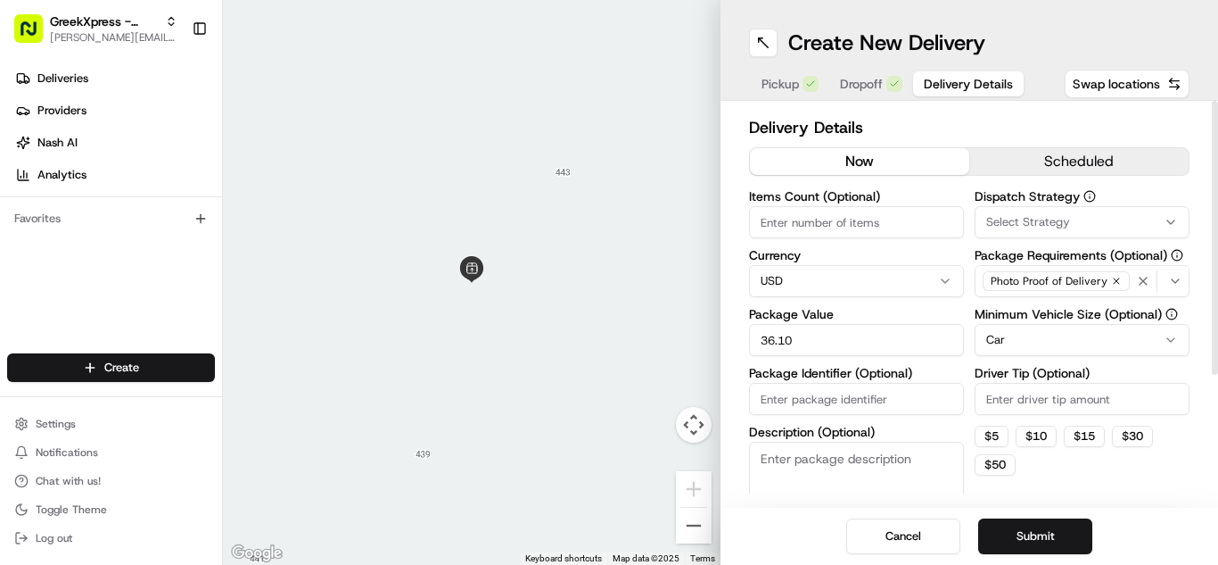
click at [1111, 393] on input "Driver Tip (Optional)" at bounding box center [1082, 399] width 215 height 32
type input "3.92"
click at [1054, 542] on button "Submit" at bounding box center [1035, 536] width 114 height 36
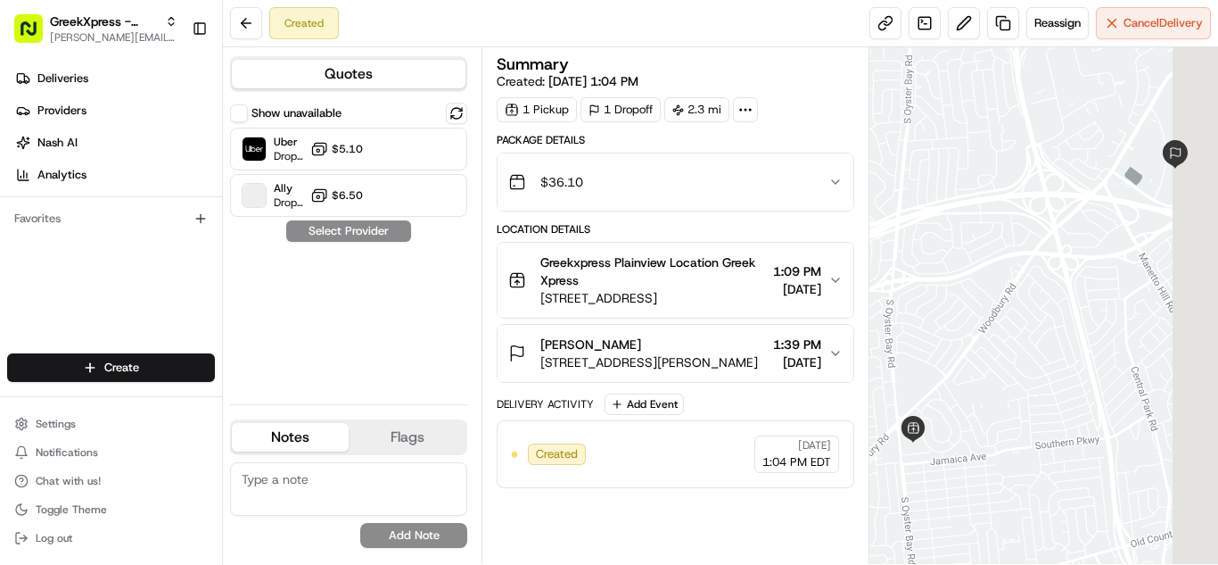
click at [364, 148] on div "Uber Dropoff ETA 23 minutes $5.10" at bounding box center [348, 149] width 237 height 43
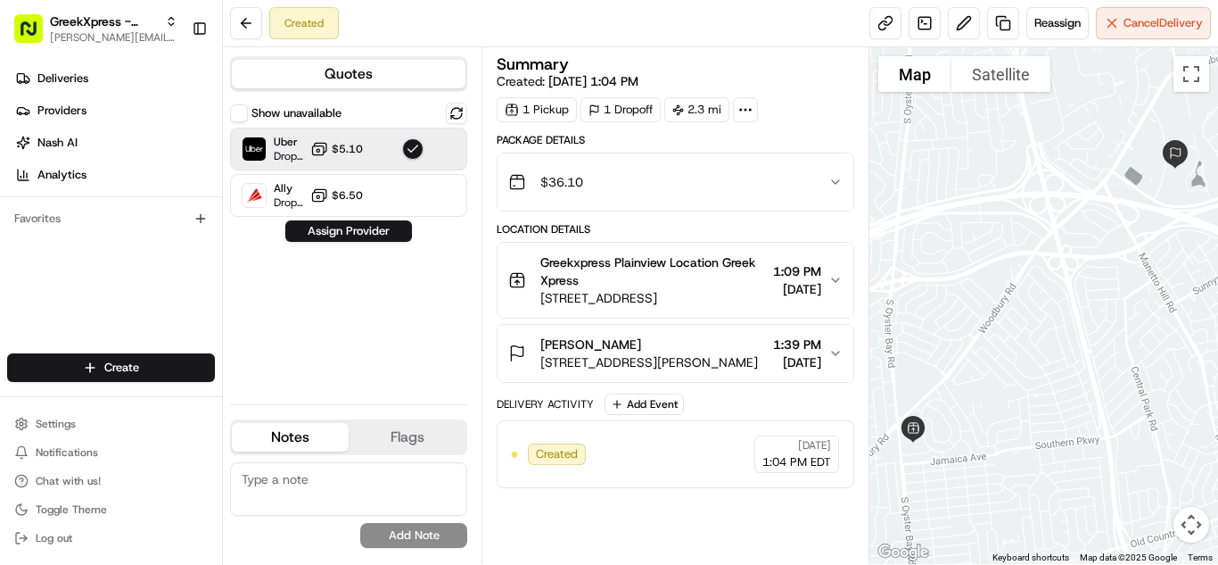
click at [355, 243] on div "Show unavailable Uber Dropoff ETA 23 minutes $5.10 Ally Dropoff ETA 7 hours $6.…" at bounding box center [348, 246] width 237 height 287
click at [345, 221] on button "Assign Provider" at bounding box center [348, 230] width 127 height 21
